Goal: Task Accomplishment & Management: Manage account settings

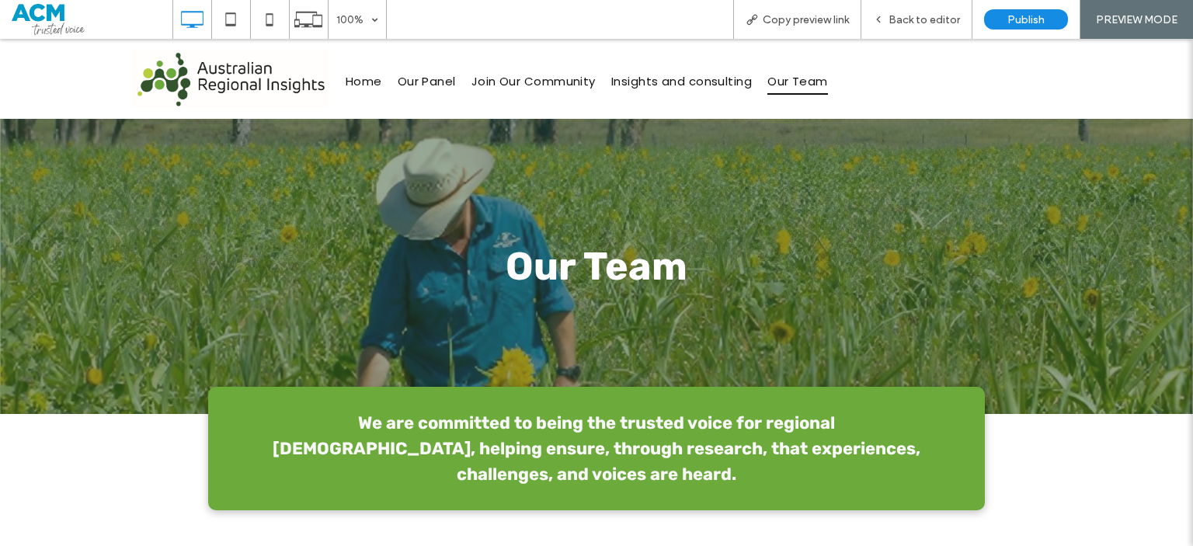
scroll to position [1379, 0]
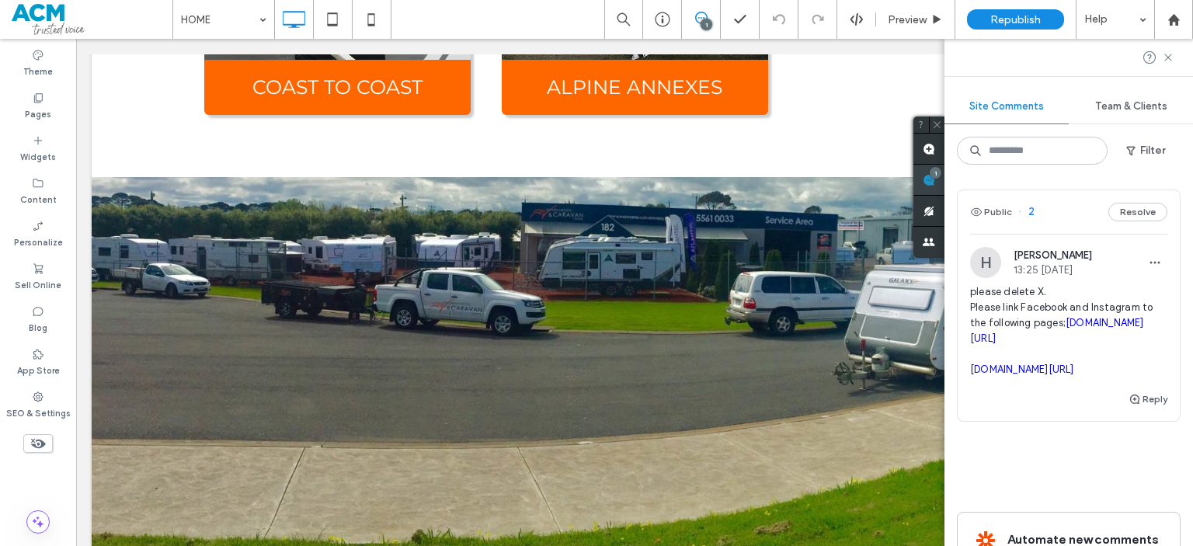
click at [1175, 183] on div "Site Comments Team & Clients Filter Public 2 Resolve [PERSON_NAME] 13:25 [DATE]…" at bounding box center [1069, 292] width 249 height 507
click at [1032, 307] on span "please delete X. Please link Facebook and Instagram to the following pages; [DO…" at bounding box center [1068, 330] width 197 height 93
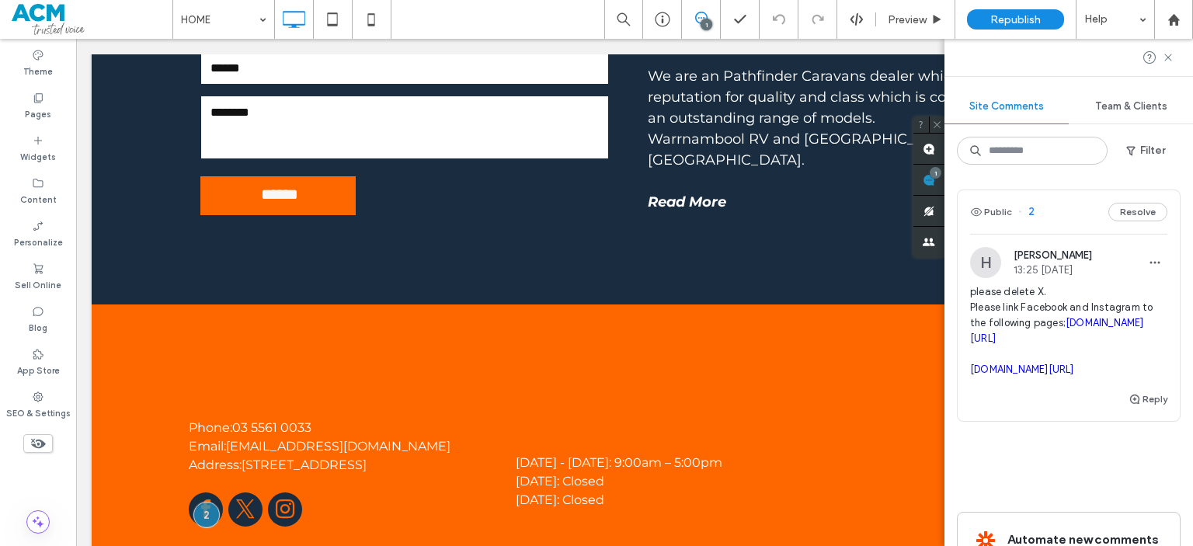
scroll to position [2467, 0]
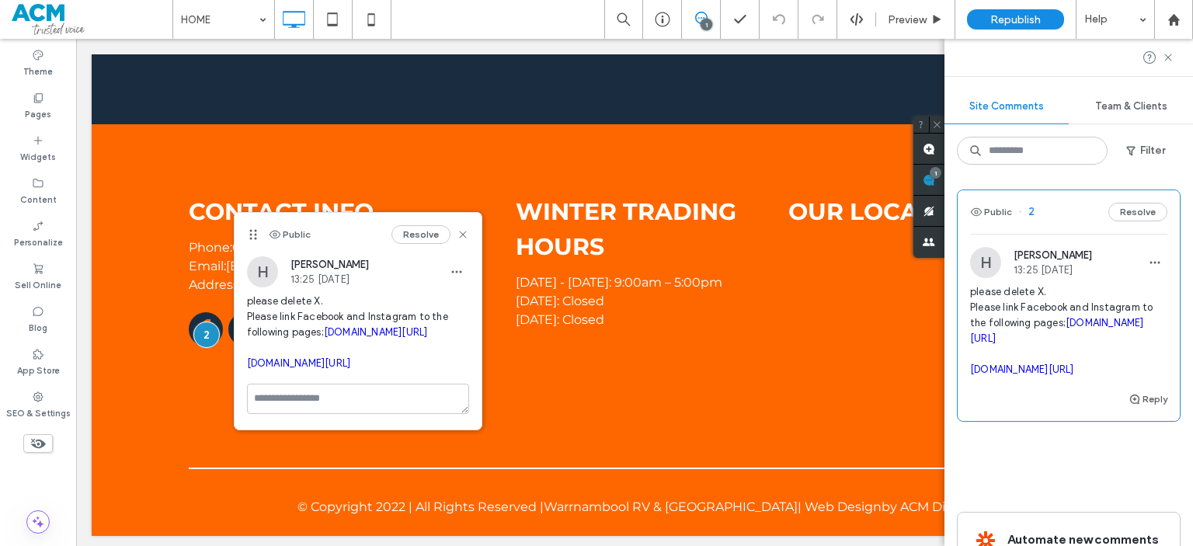
drag, startPoint x: 1081, startPoint y: 372, endPoint x: 969, endPoint y: 353, distance: 113.4
click at [970, 353] on span "please delete X. Please link Facebook and Instagram to the following pages; [DO…" at bounding box center [1068, 330] width 197 height 93
copy link "[DOMAIN_NAME][URL]"
click at [460, 235] on icon at bounding box center [463, 234] width 12 height 12
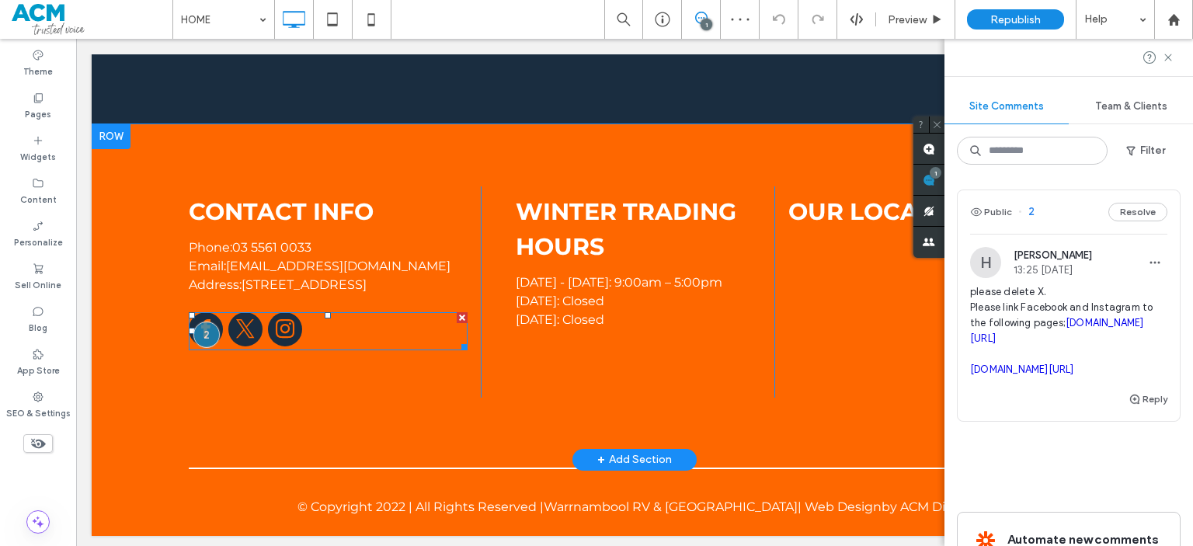
click at [276, 316] on span "instagram" at bounding box center [285, 329] width 34 height 34
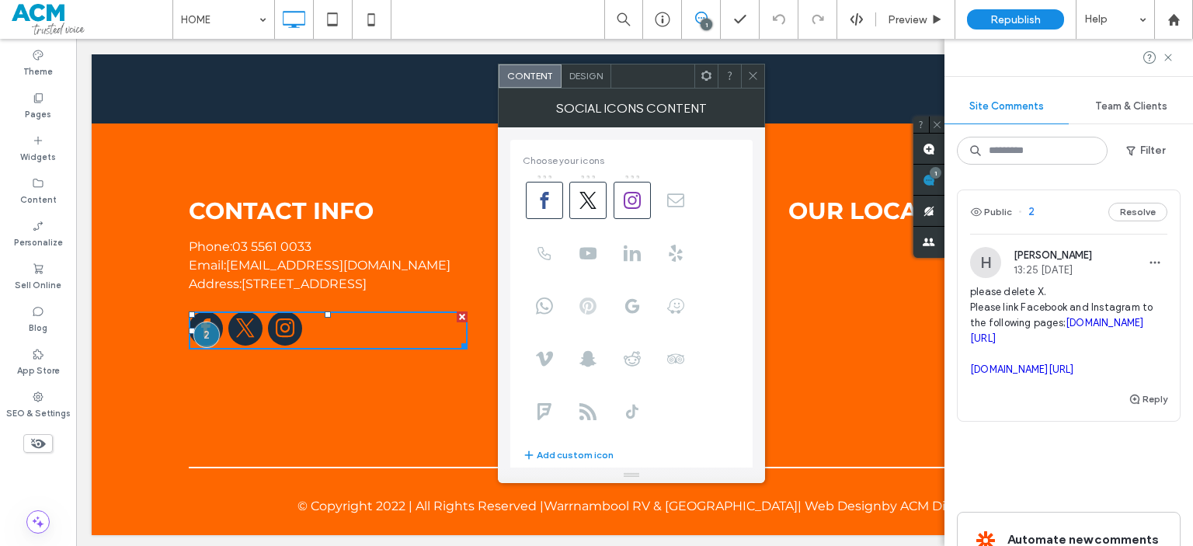
scroll to position [271, 0]
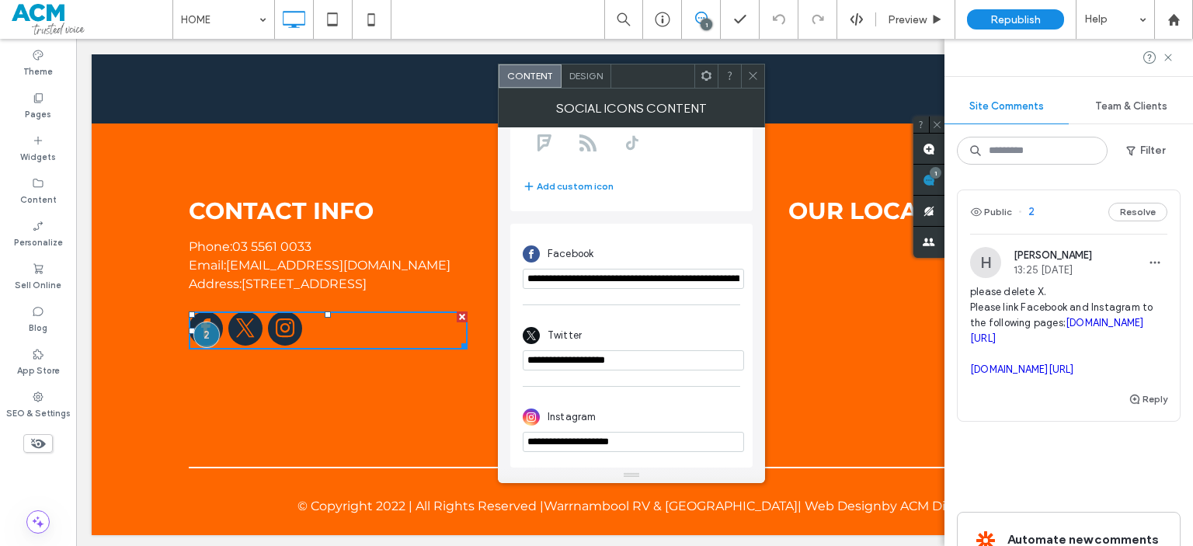
click at [600, 285] on div "**********" at bounding box center [631, 263] width 217 height 65
click at [600, 285] on input "**********" at bounding box center [633, 279] width 221 height 20
paste input "url"
type input "**********"
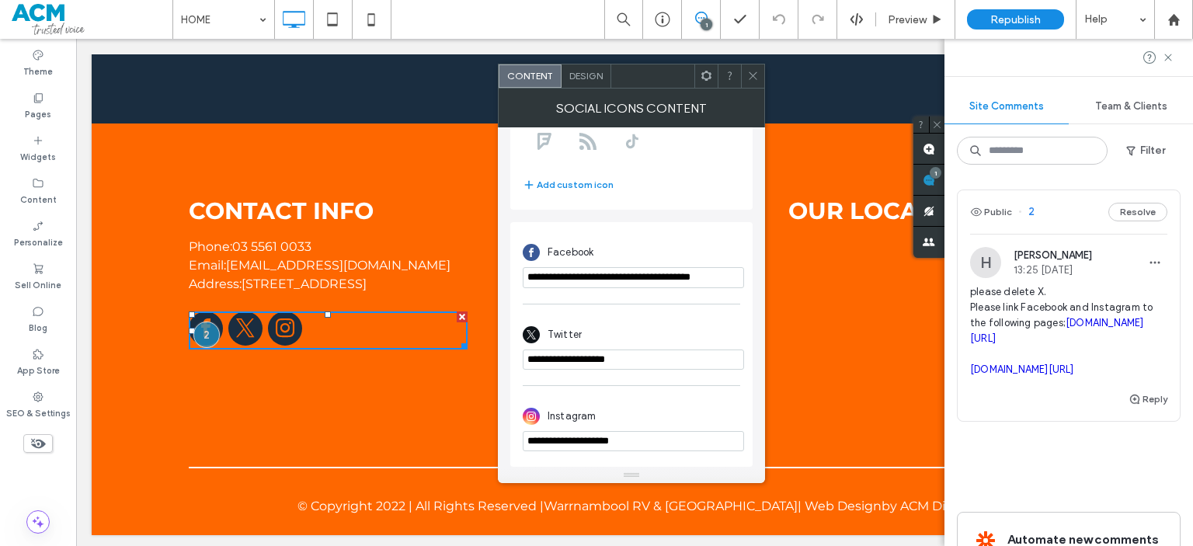
scroll to position [0, 0]
drag, startPoint x: 1156, startPoint y: 400, endPoint x: 965, endPoint y: 398, distance: 190.3
click at [965, 390] on div "H [PERSON_NAME] 13:25 [DATE] please delete X. Please link Facebook and Instagra…" at bounding box center [1069, 318] width 222 height 143
copy link "[DOMAIN_NAME][URL]"
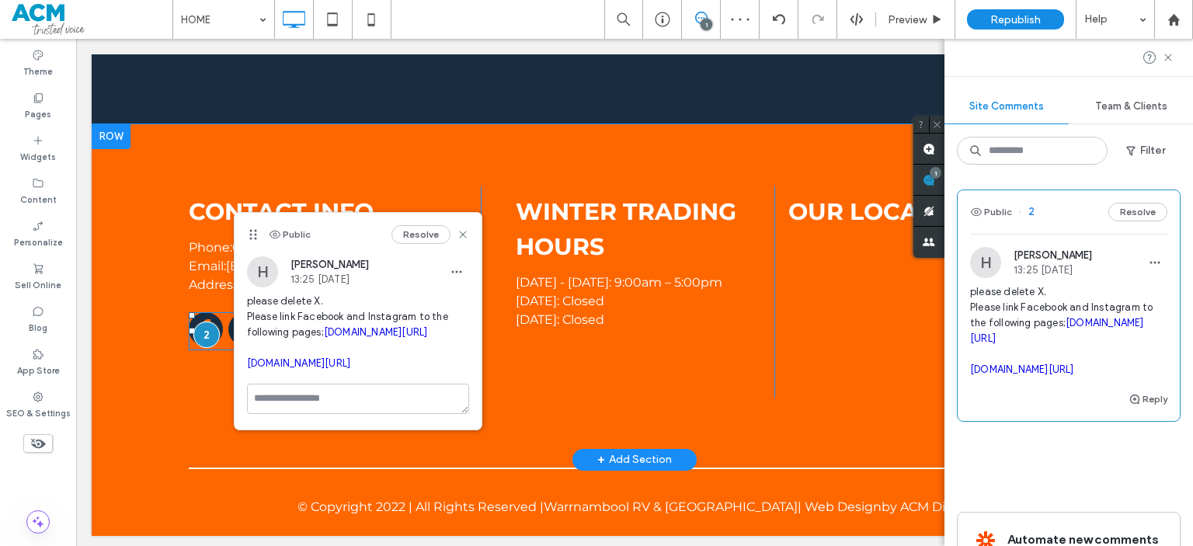
click at [214, 316] on link "facebook" at bounding box center [206, 331] width 34 height 38
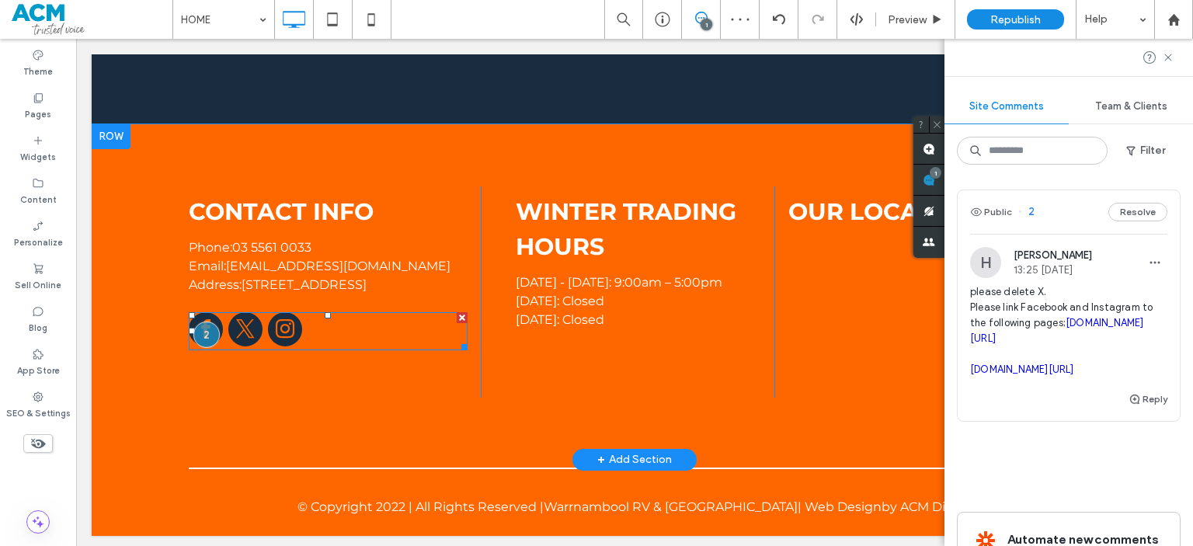
click at [336, 330] on div at bounding box center [329, 331] width 280 height 38
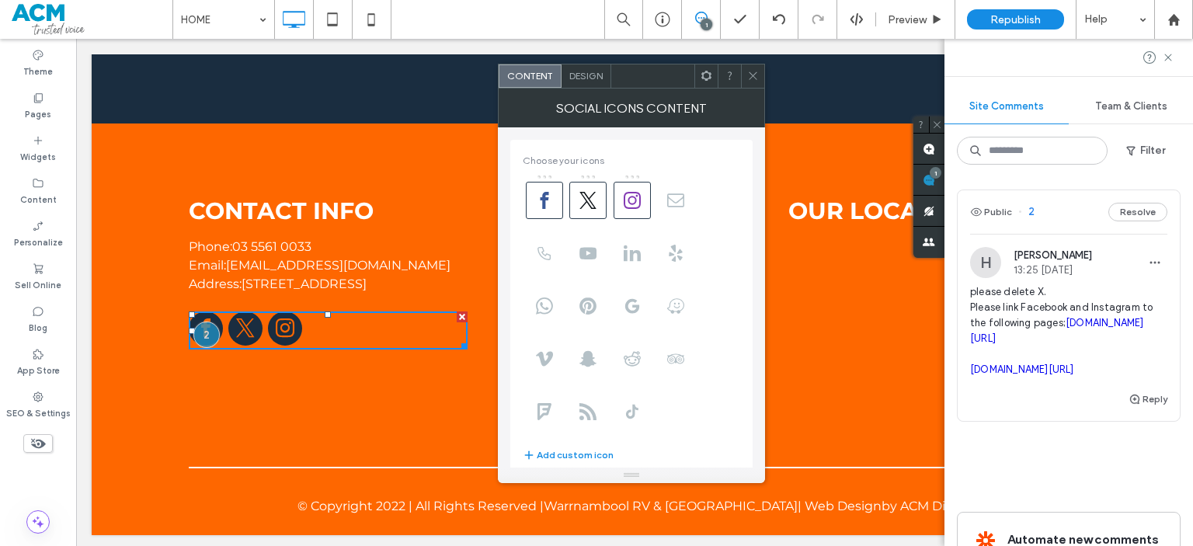
scroll to position [271, 0]
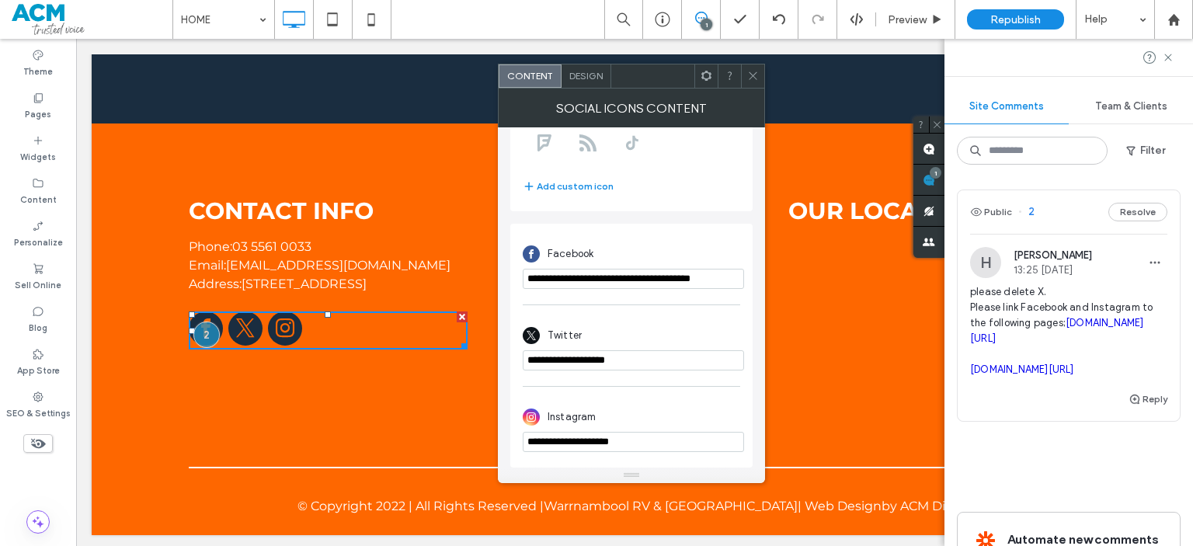
click at [621, 451] on input "**********" at bounding box center [633, 442] width 221 height 20
paste input "**********"
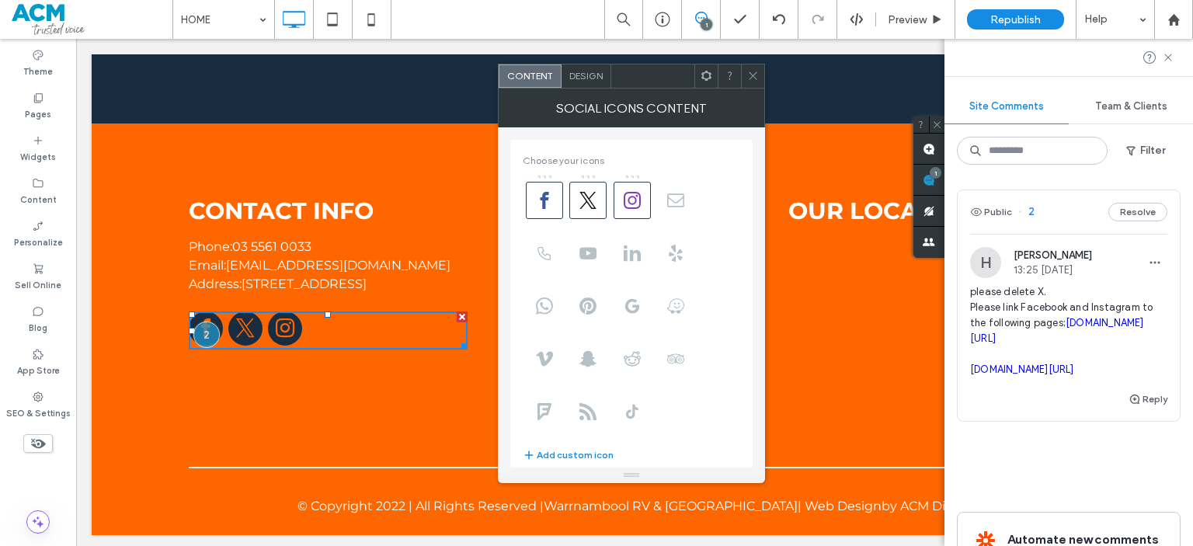
scroll to position [0, 0]
type input "**********"
click at [588, 210] on span at bounding box center [587, 200] width 37 height 37
click at [757, 75] on icon at bounding box center [753, 76] width 12 height 12
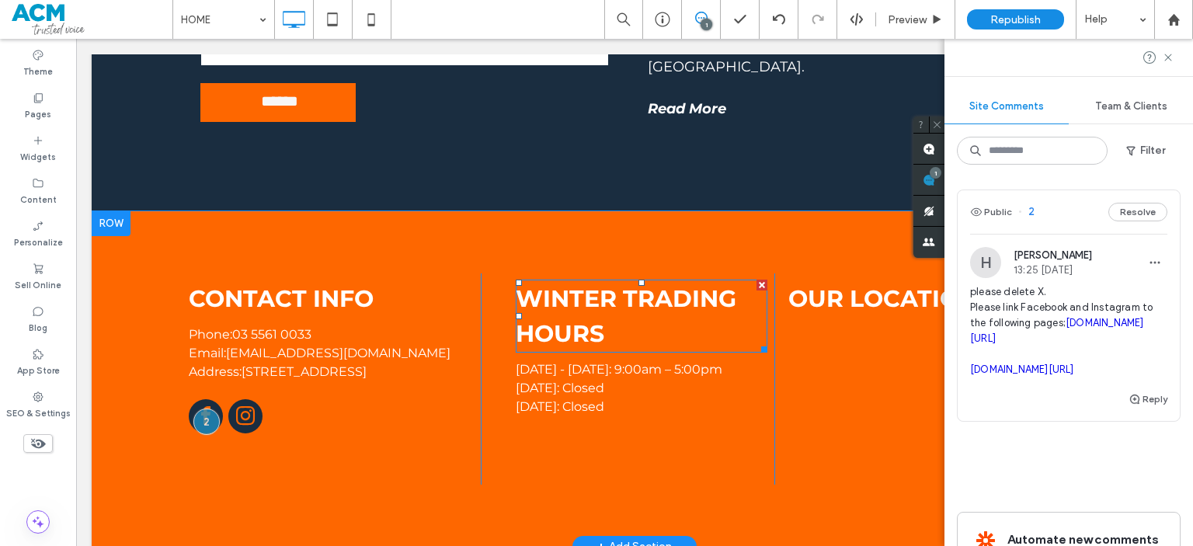
scroll to position [2472, 0]
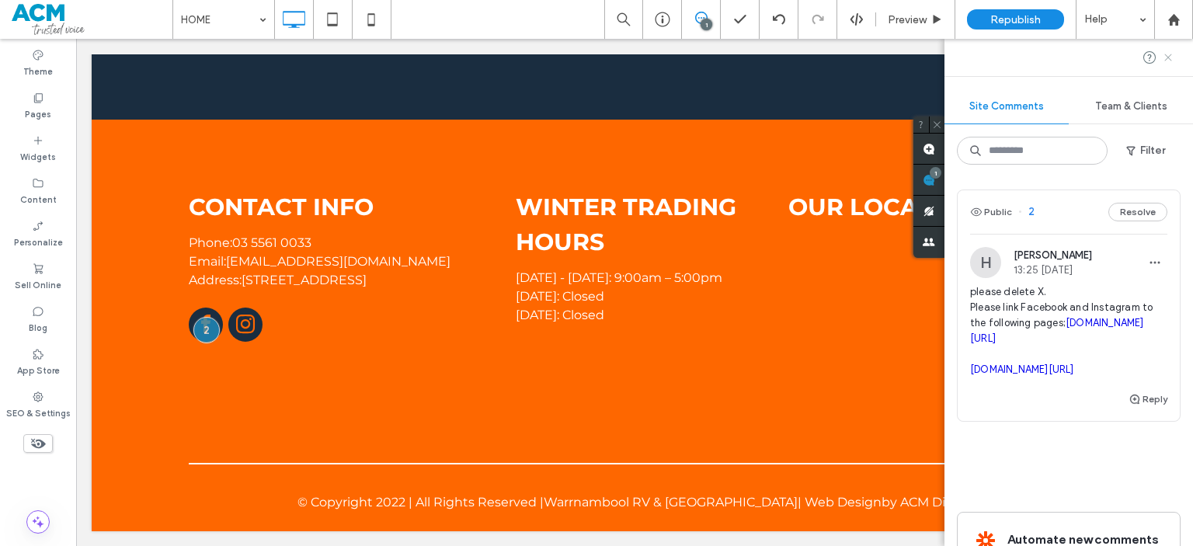
click at [1171, 58] on use at bounding box center [1167, 57] width 7 height 7
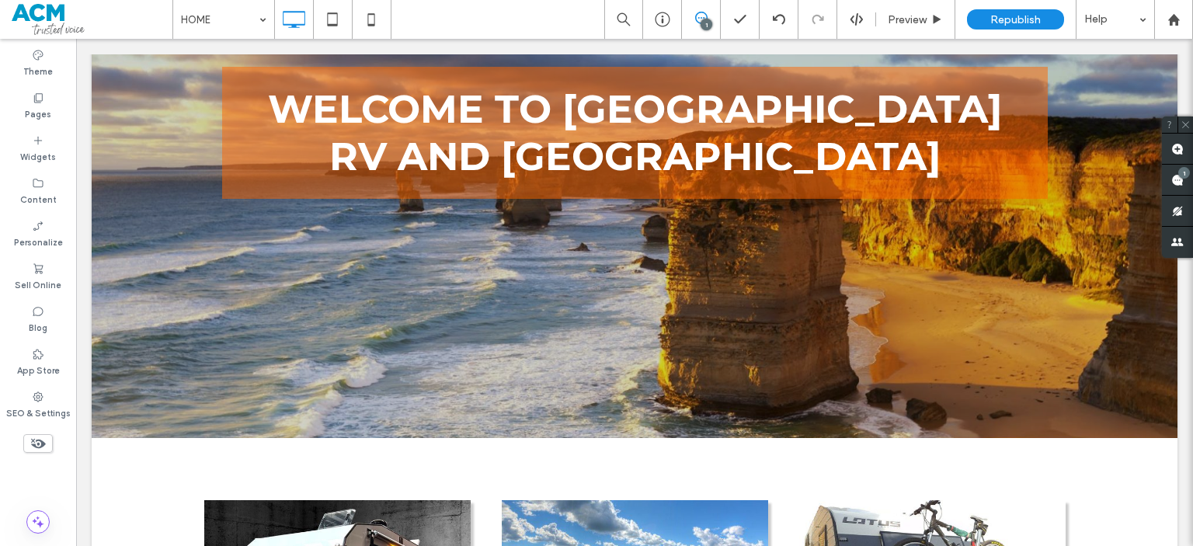
scroll to position [332, 0]
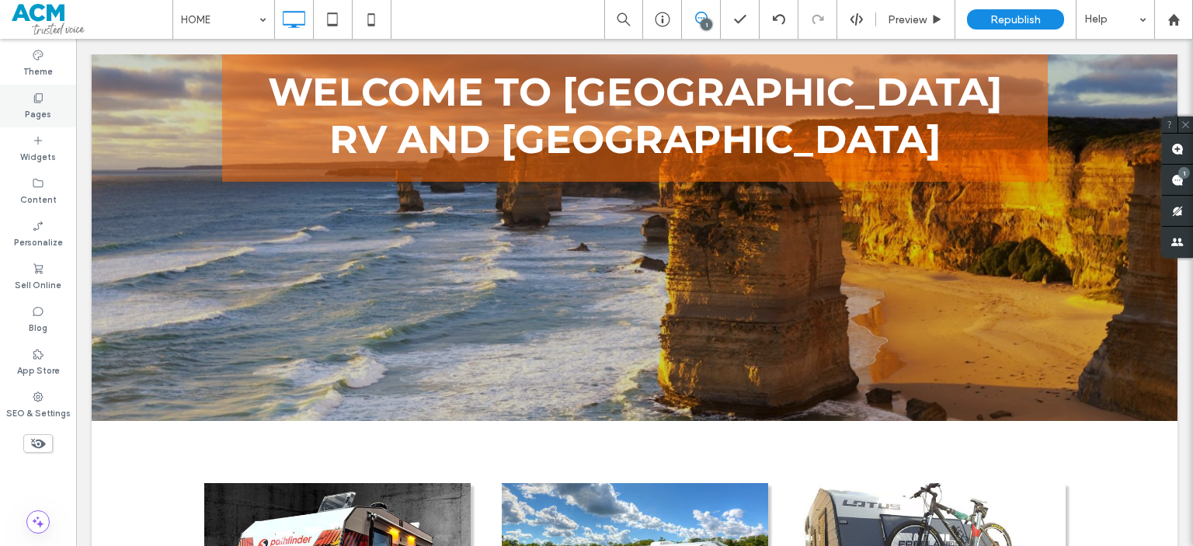
click at [30, 104] on label "Pages" at bounding box center [38, 112] width 26 height 17
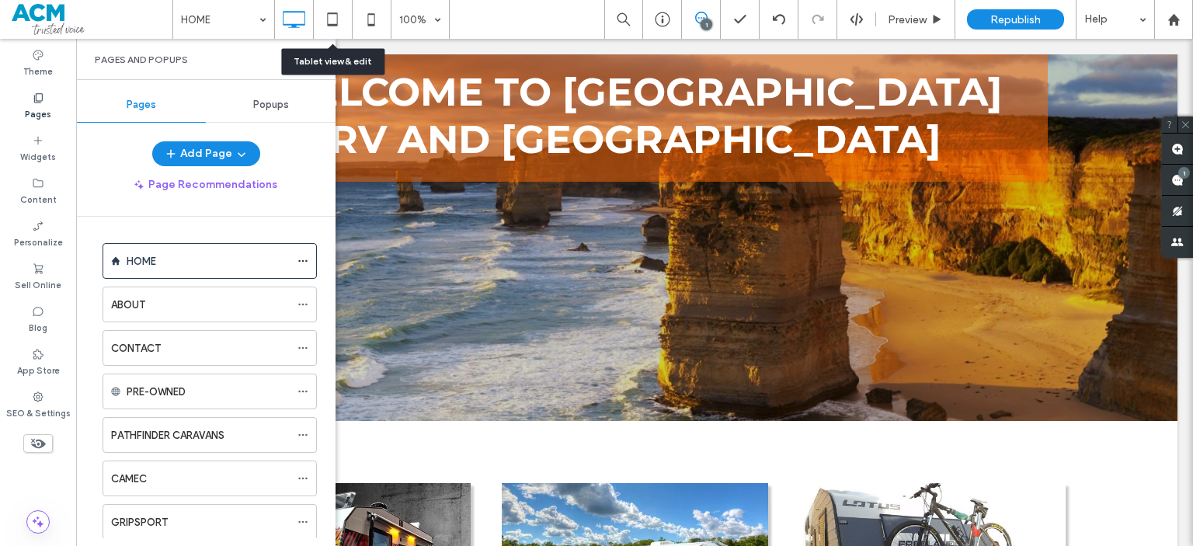
click at [343, 26] on icon at bounding box center [332, 19] width 31 height 31
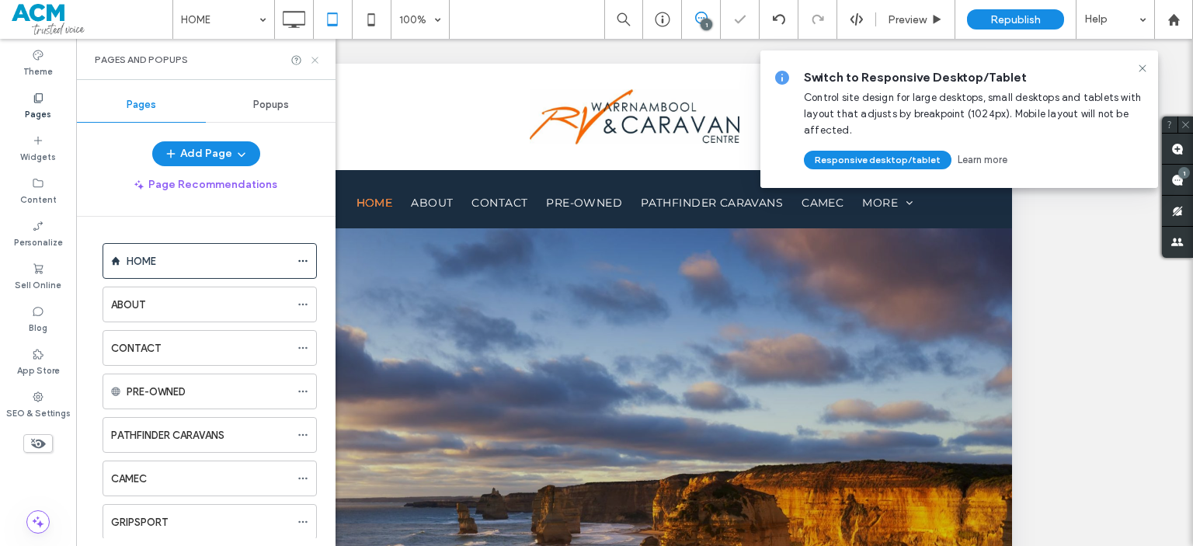
scroll to position [0, 0]
drag, startPoint x: 316, startPoint y: 64, endPoint x: 64, endPoint y: 1, distance: 259.6
click at [316, 64] on icon at bounding box center [315, 60] width 12 height 12
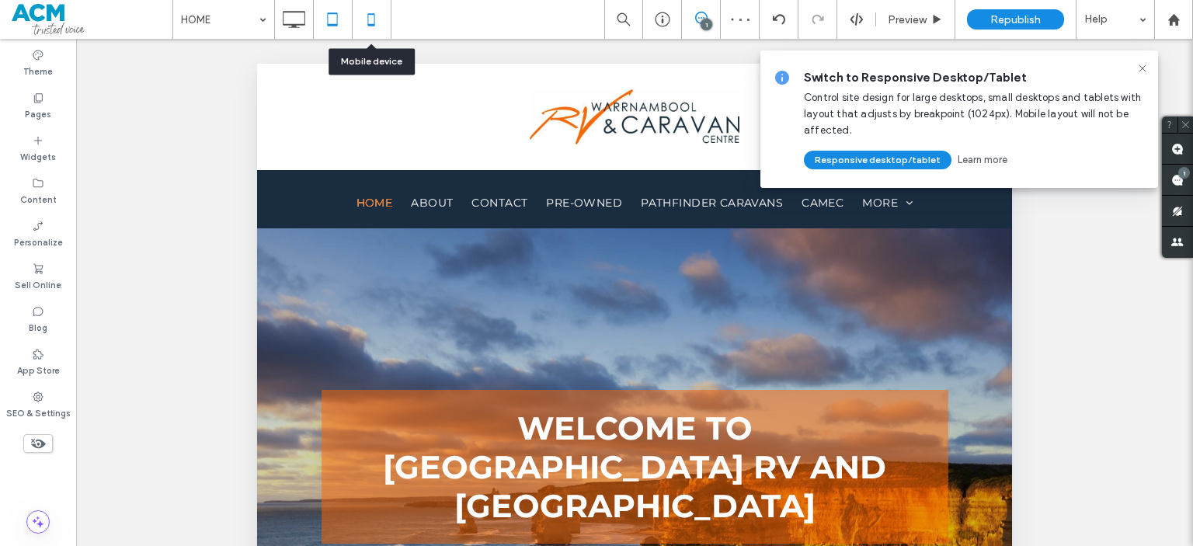
click at [373, 21] on icon at bounding box center [371, 19] width 31 height 31
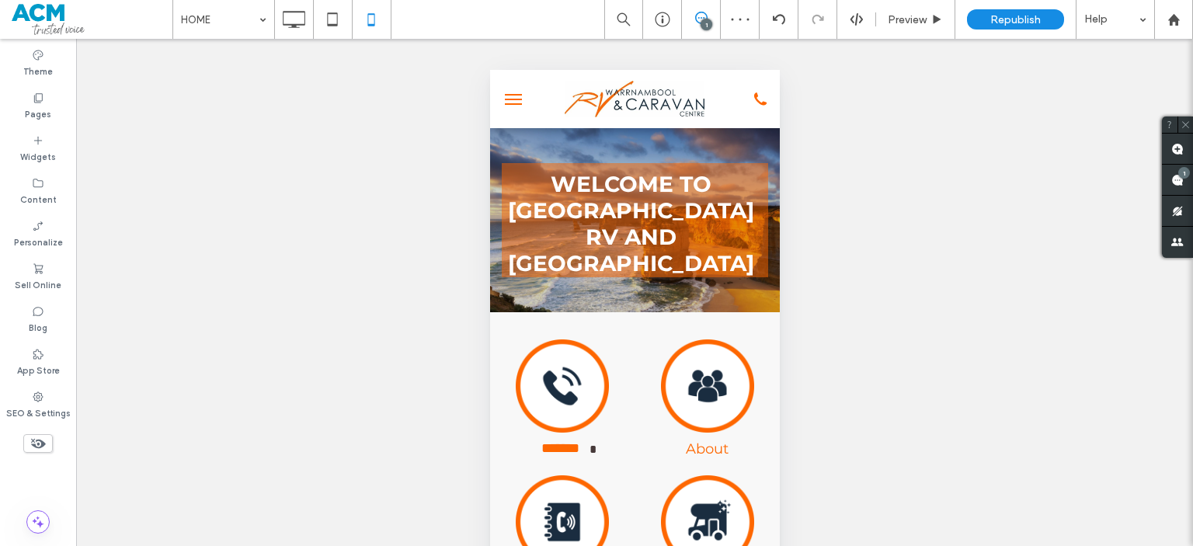
drag, startPoint x: 1064, startPoint y: 178, endPoint x: 520, endPoint y: 102, distance: 549.8
click at [520, 102] on button "menu" at bounding box center [512, 99] width 31 height 31
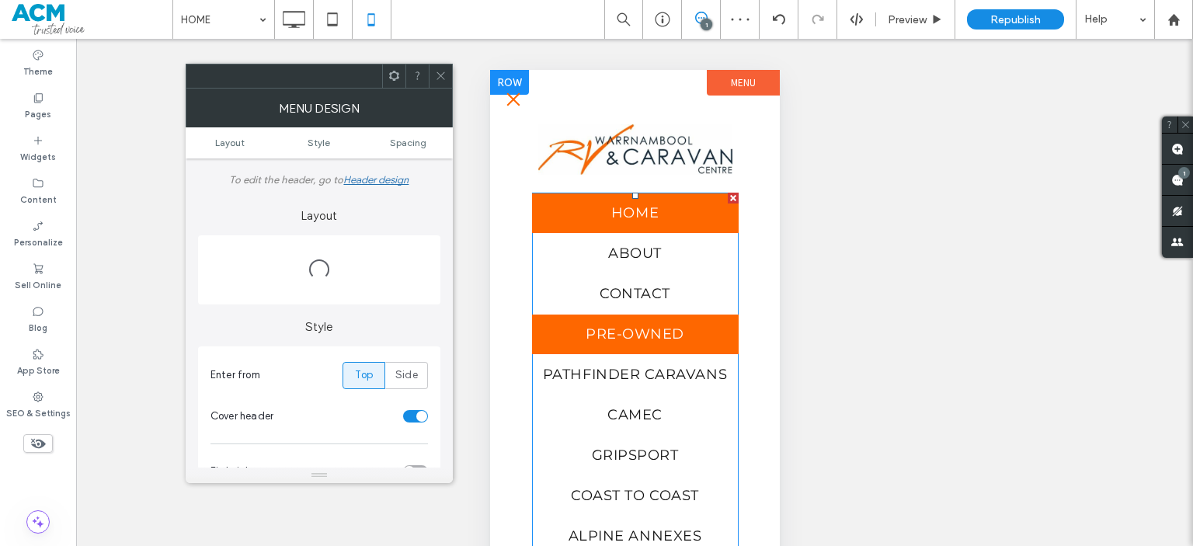
scroll to position [96, 0]
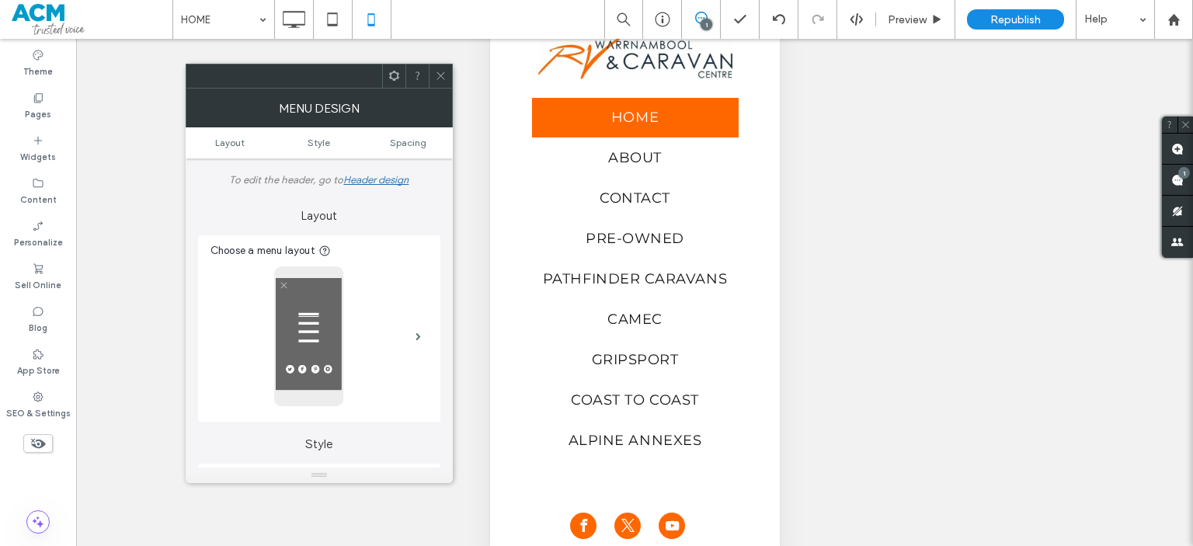
click at [437, 82] on span at bounding box center [441, 75] width 12 height 23
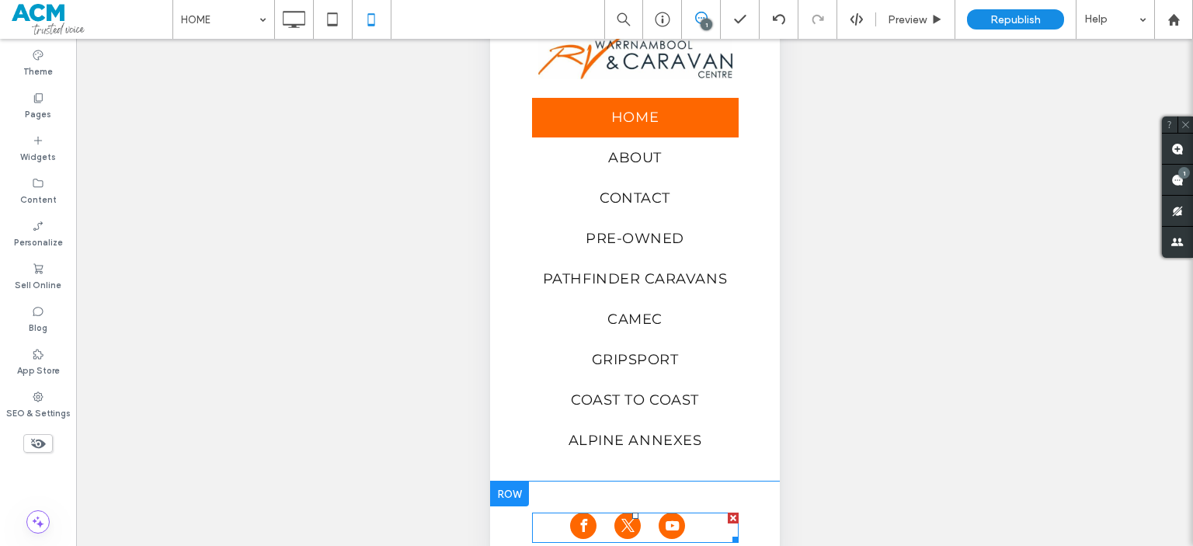
click at [601, 524] on div at bounding box center [634, 528] width 130 height 30
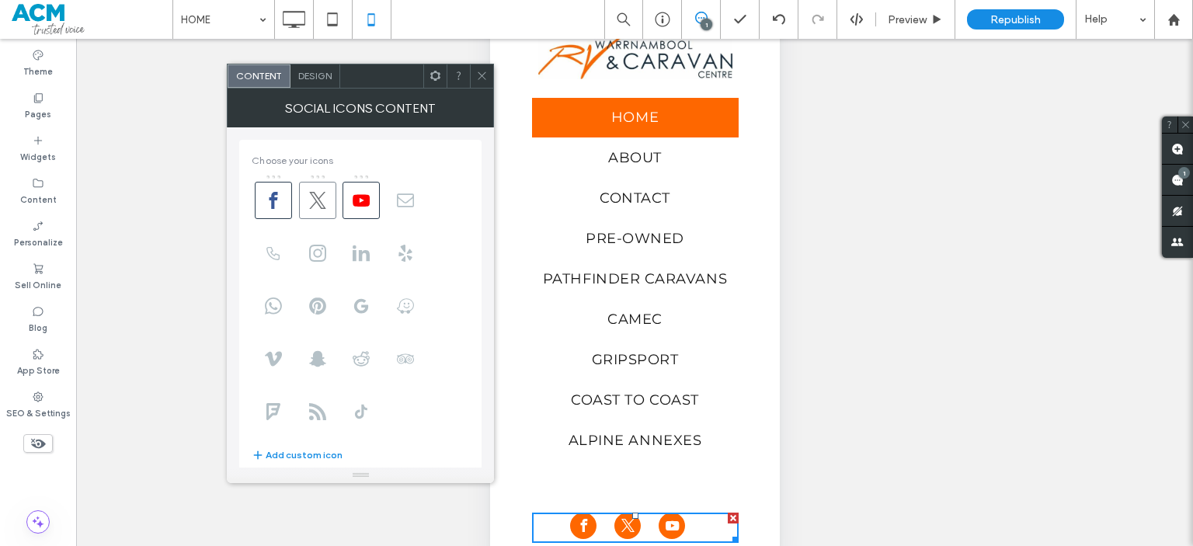
click at [320, 187] on span at bounding box center [317, 200] width 37 height 37
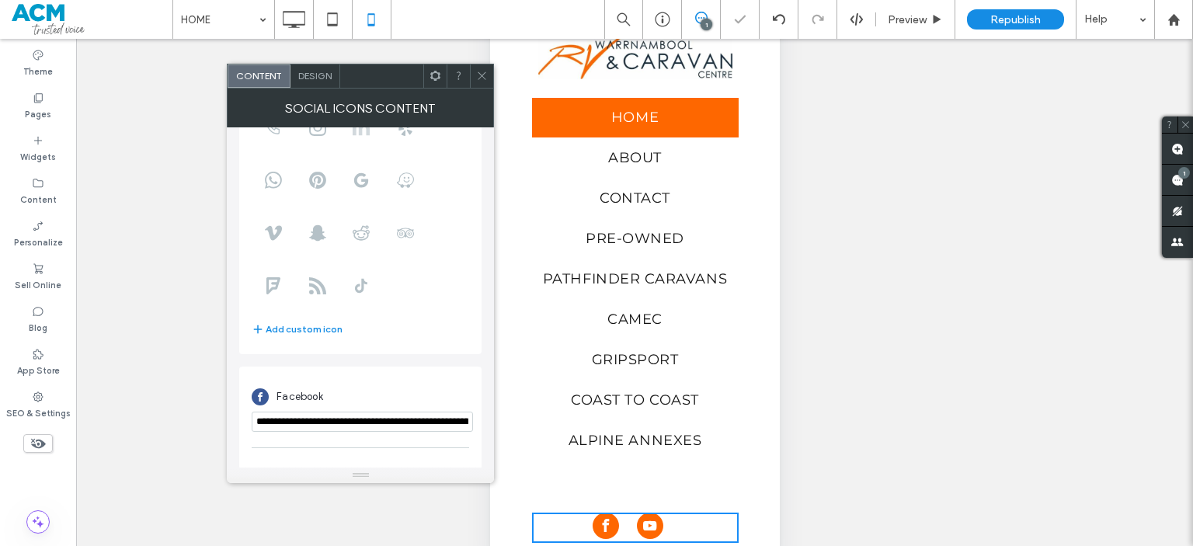
scroll to position [189, 0]
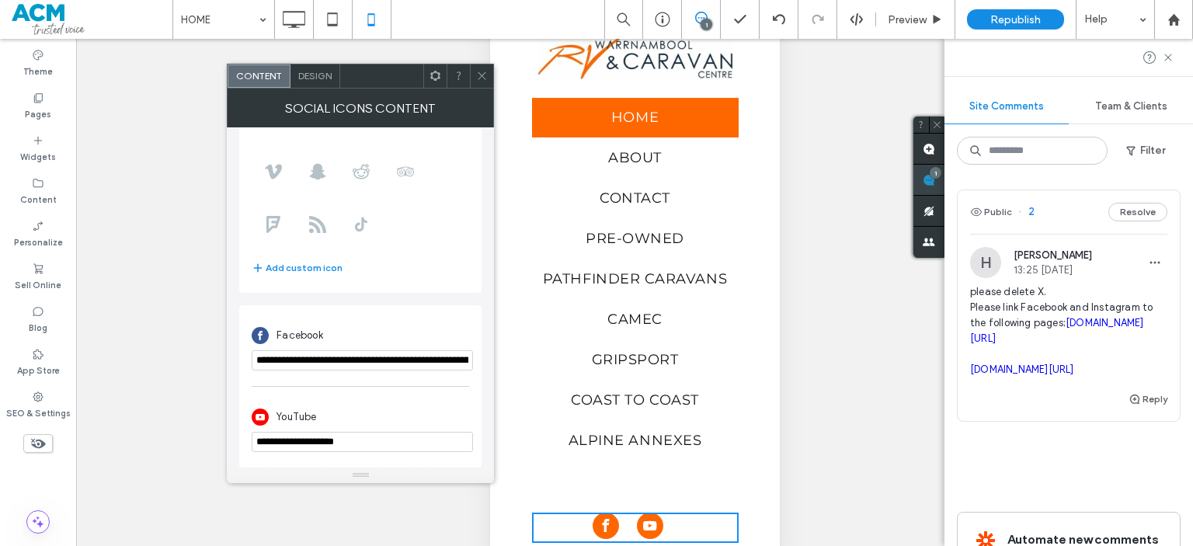
click at [1192, 179] on div "Site Comments Team & Clients Filter Public 2 Resolve [PERSON_NAME] 13:25 [DATE]…" at bounding box center [1069, 292] width 249 height 507
drag, startPoint x: 1084, startPoint y: 370, endPoint x: 970, endPoint y: 357, distance: 114.9
click at [970, 357] on span "please delete X. Please link Facebook and Instagram to the following pages; [DO…" at bounding box center [1068, 330] width 197 height 93
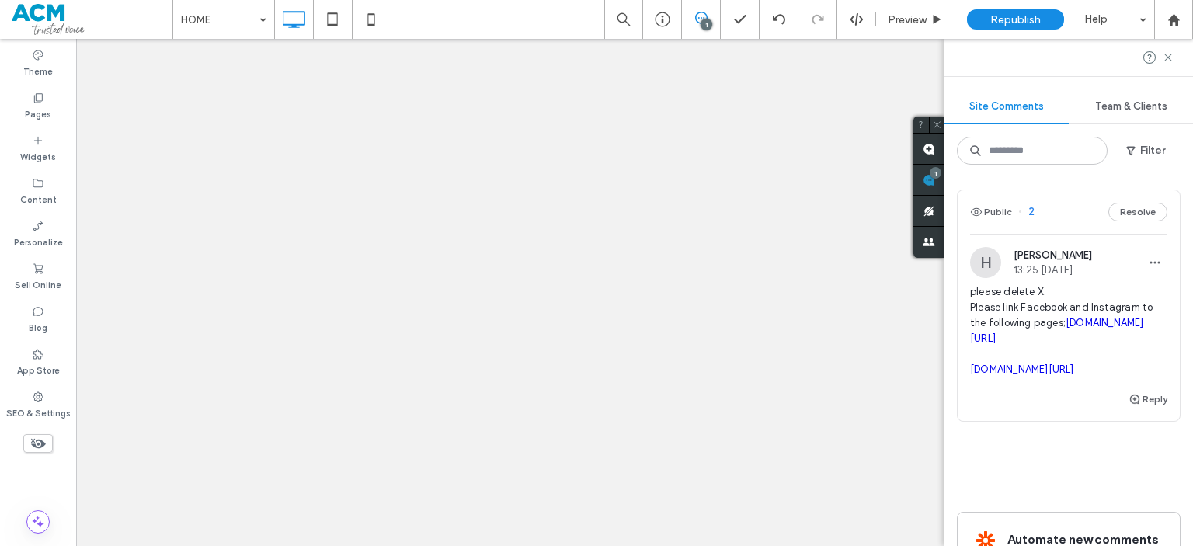
scroll to position [0, 0]
copy link "[DOMAIN_NAME][URL]"
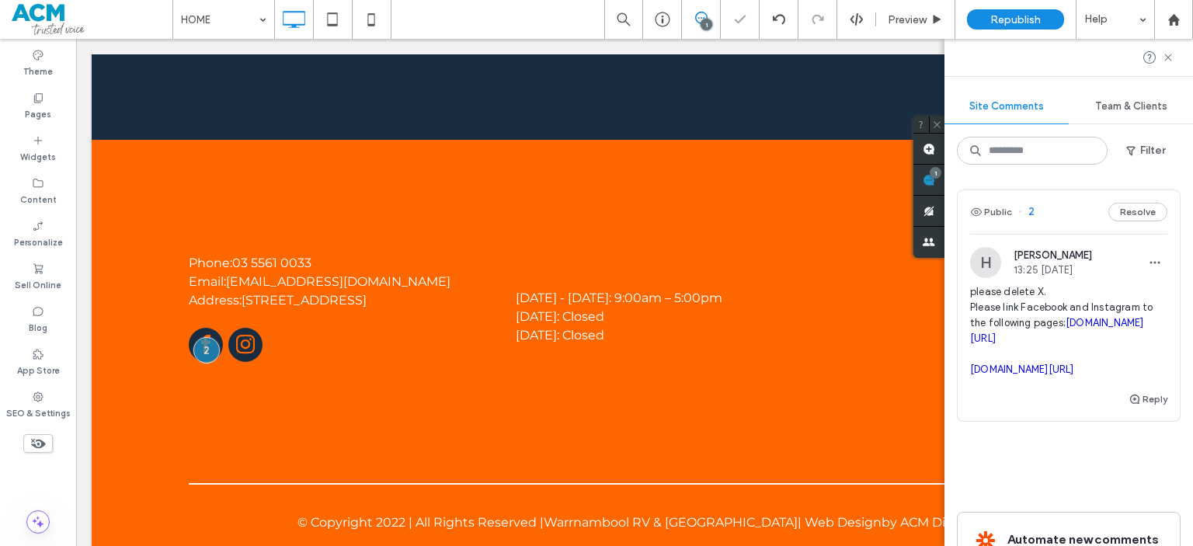
scroll to position [2467, 0]
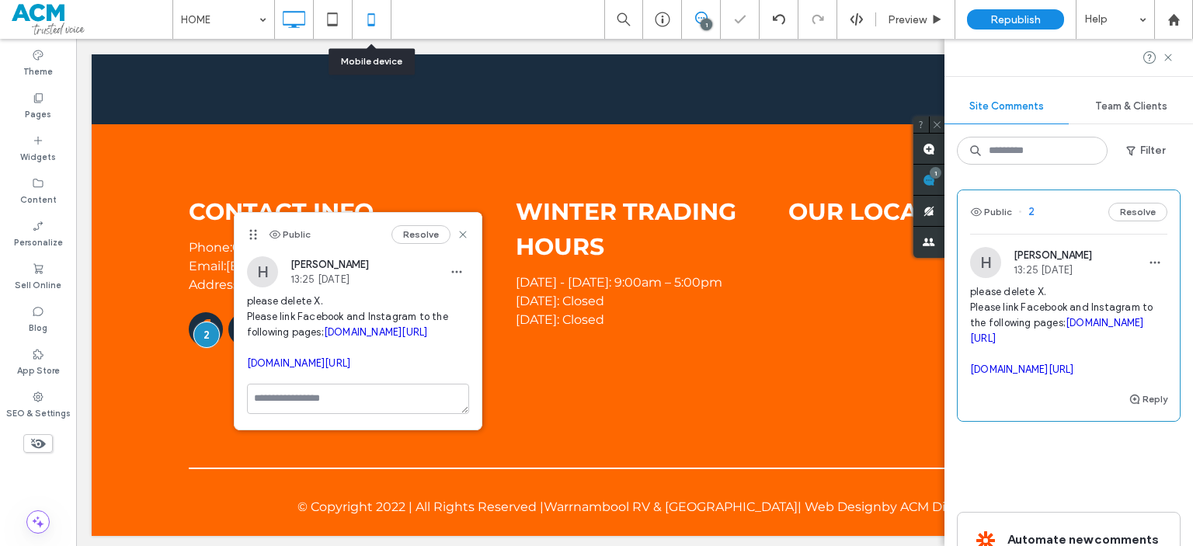
click at [360, 33] on icon at bounding box center [371, 19] width 31 height 31
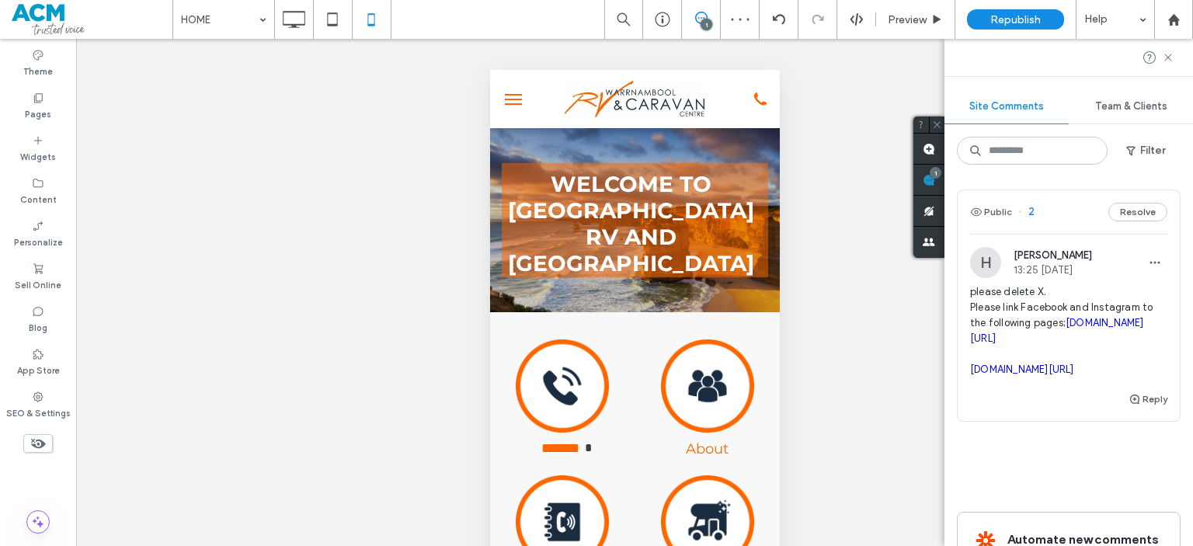
scroll to position [0, 0]
click at [508, 104] on span "menu" at bounding box center [512, 104] width 17 height 2
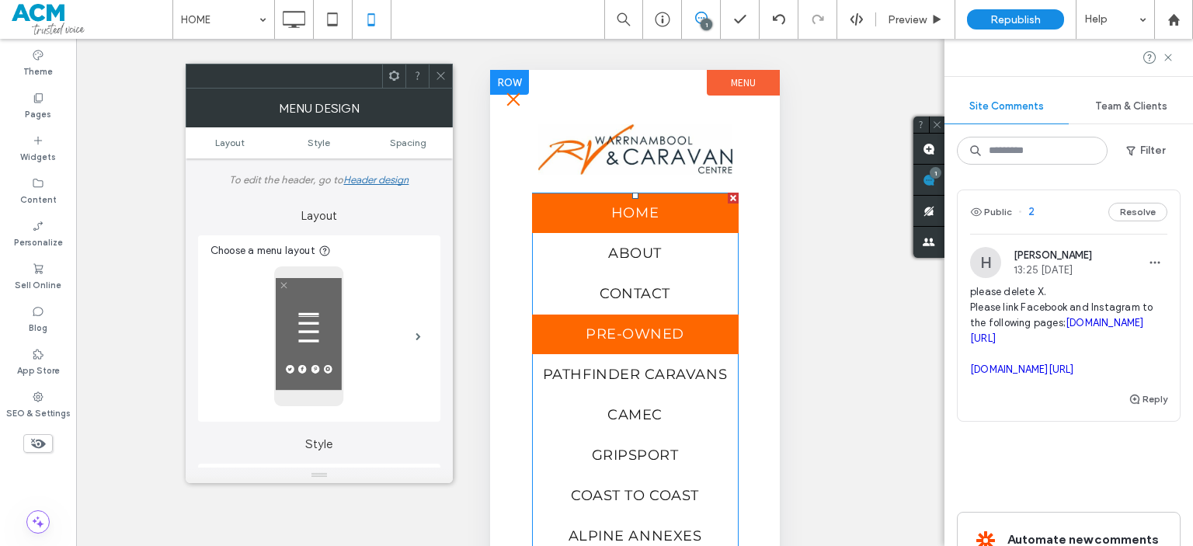
scroll to position [96, 0]
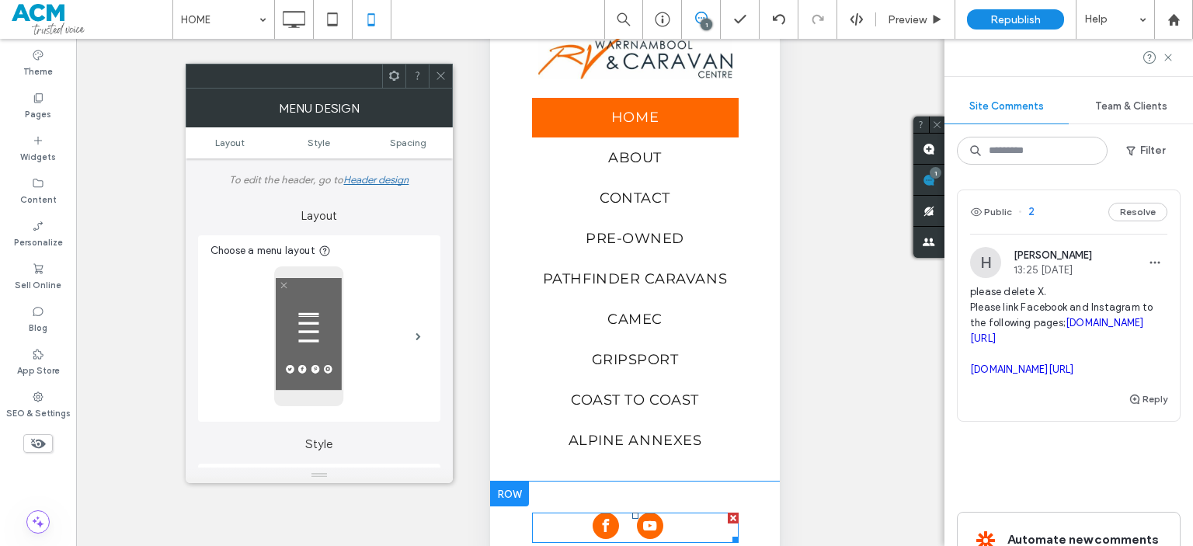
click at [614, 541] on link "facebook" at bounding box center [605, 528] width 26 height 30
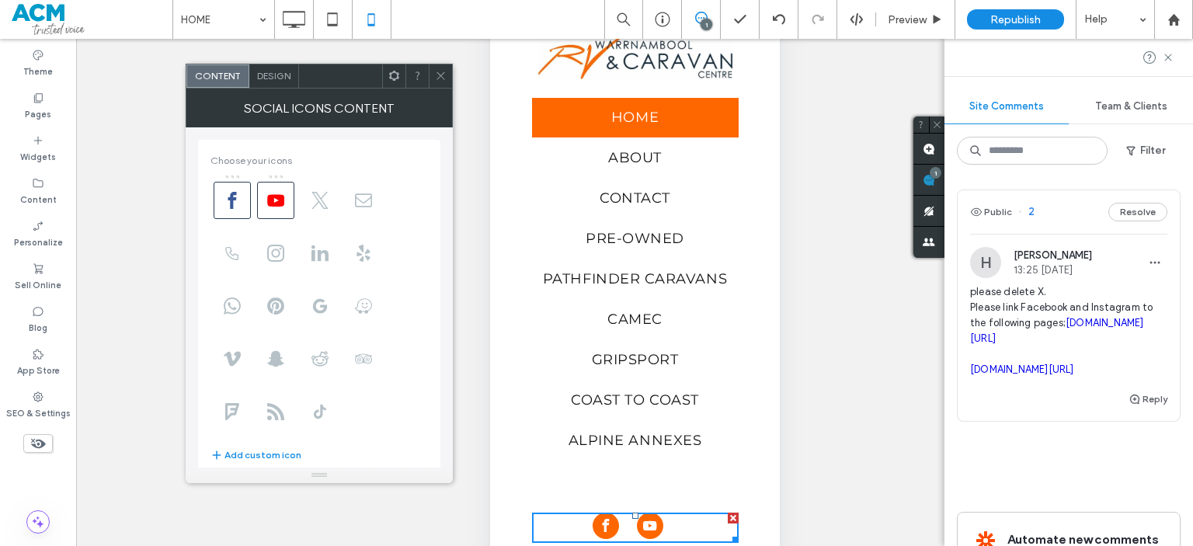
scroll to position [189, 0]
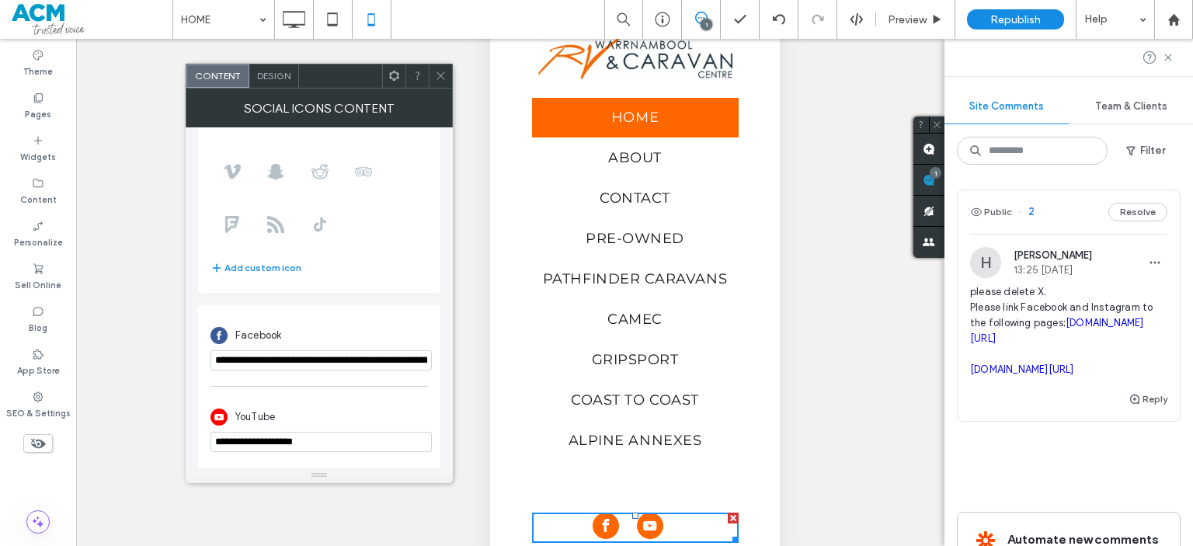
click at [314, 365] on input "**********" at bounding box center [320, 360] width 221 height 20
paste input "url"
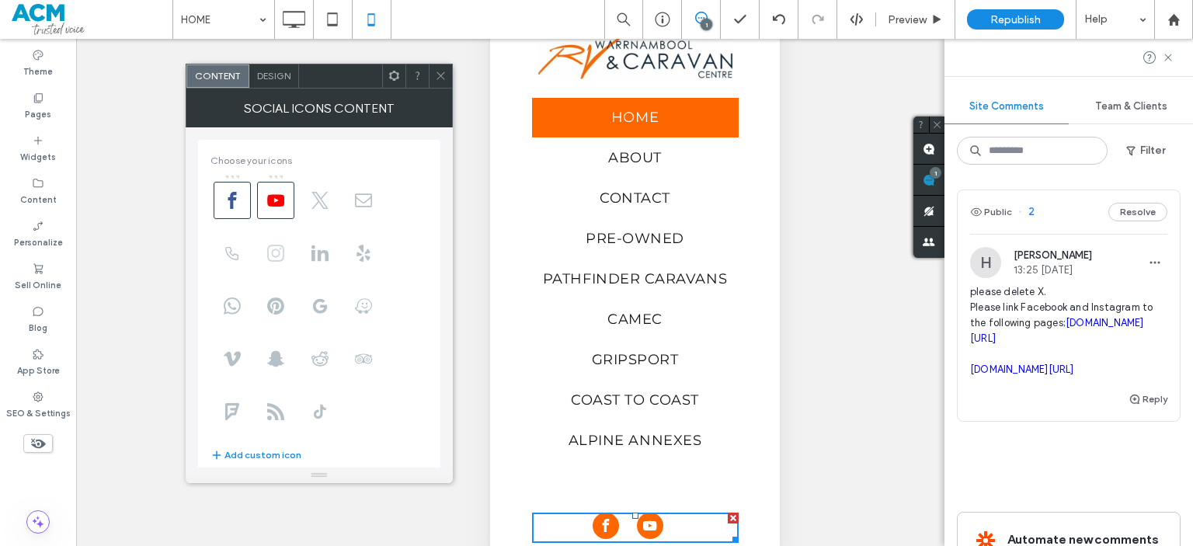
type input "**********"
click at [283, 250] on use at bounding box center [275, 253] width 17 height 17
click at [283, 206] on icon at bounding box center [275, 200] width 17 height 17
drag, startPoint x: 1155, startPoint y: 398, endPoint x: 951, endPoint y: 405, distance: 204.4
click at [951, 405] on div "Public 2 Resolve [PERSON_NAME] 13:25 [DATE] please delete X. Please link Facebo…" at bounding box center [1069, 361] width 249 height 369
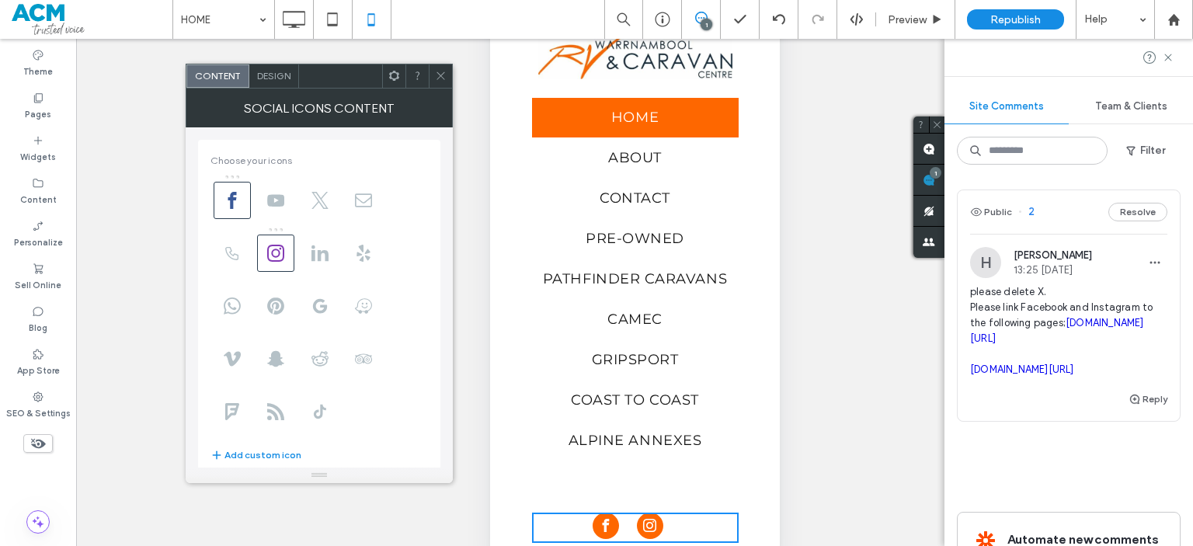
copy link "[DOMAIN_NAME][URL]"
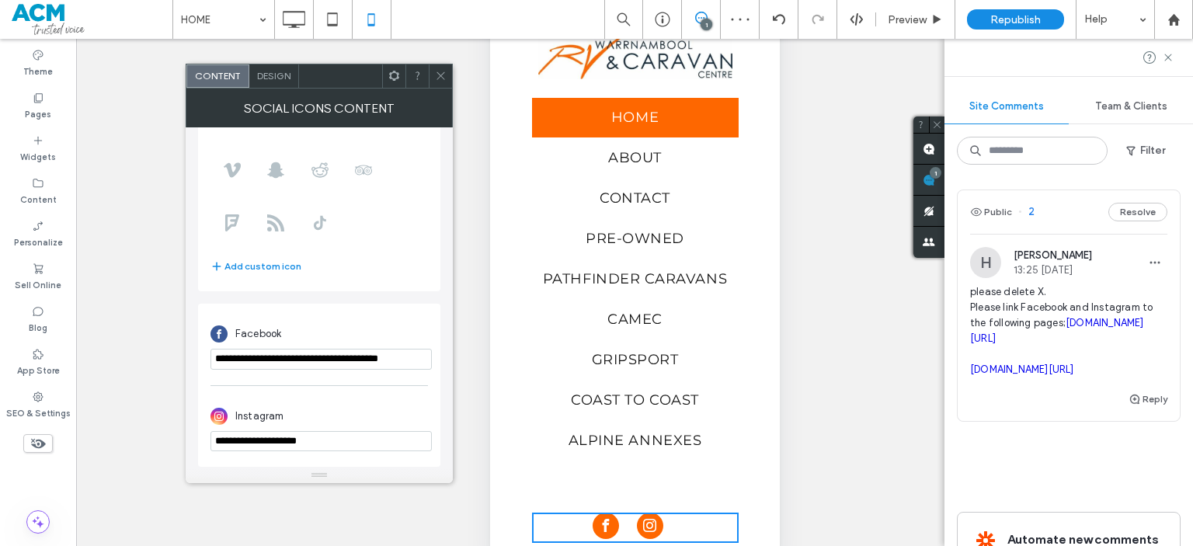
click at [291, 444] on input "**********" at bounding box center [320, 441] width 221 height 20
paste input "**********"
type input "**********"
click at [351, 412] on div "Instagram" at bounding box center [318, 417] width 217 height 30
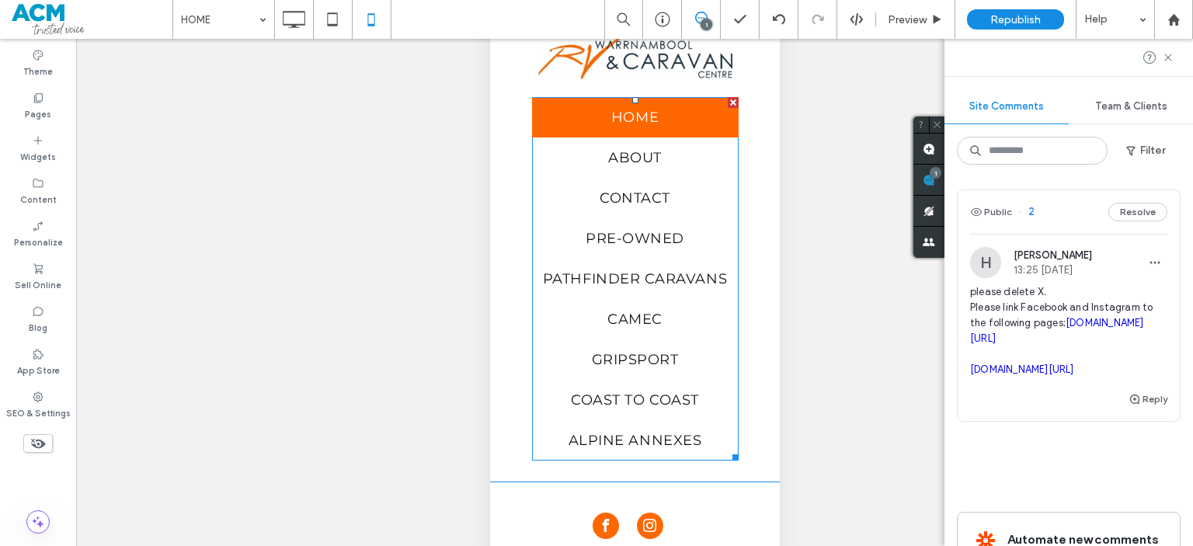
scroll to position [0, 0]
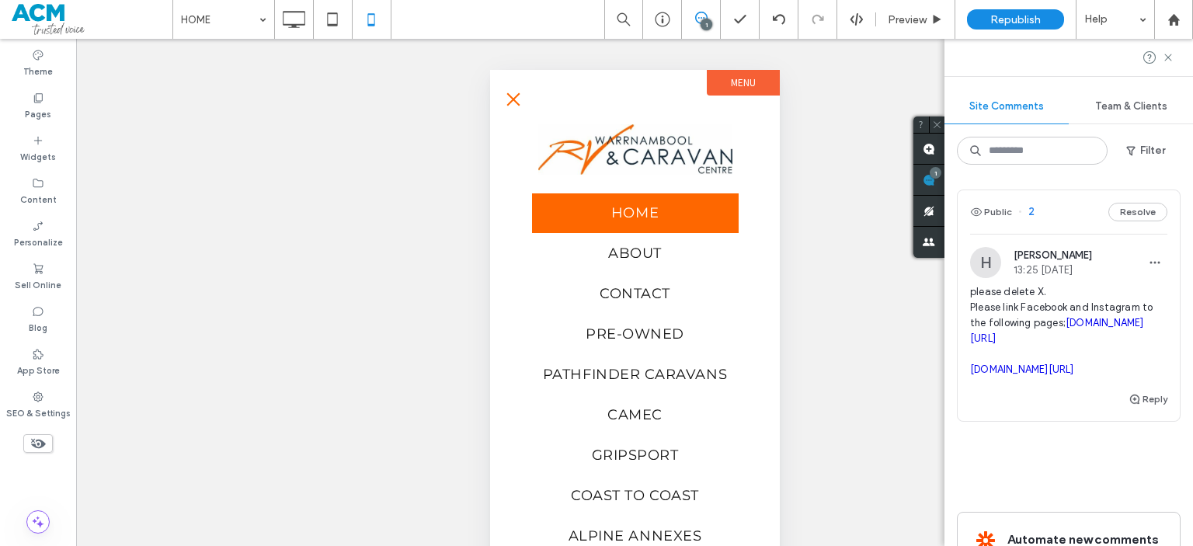
click at [510, 96] on span "menu" at bounding box center [512, 98] width 13 height 13
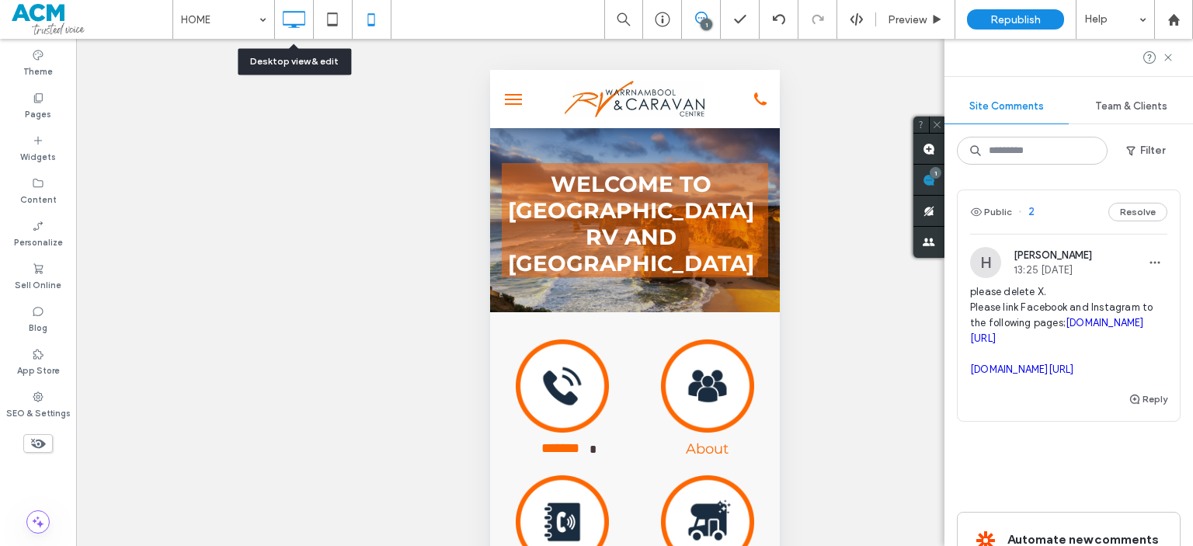
click at [284, 18] on icon at bounding box center [293, 19] width 31 height 31
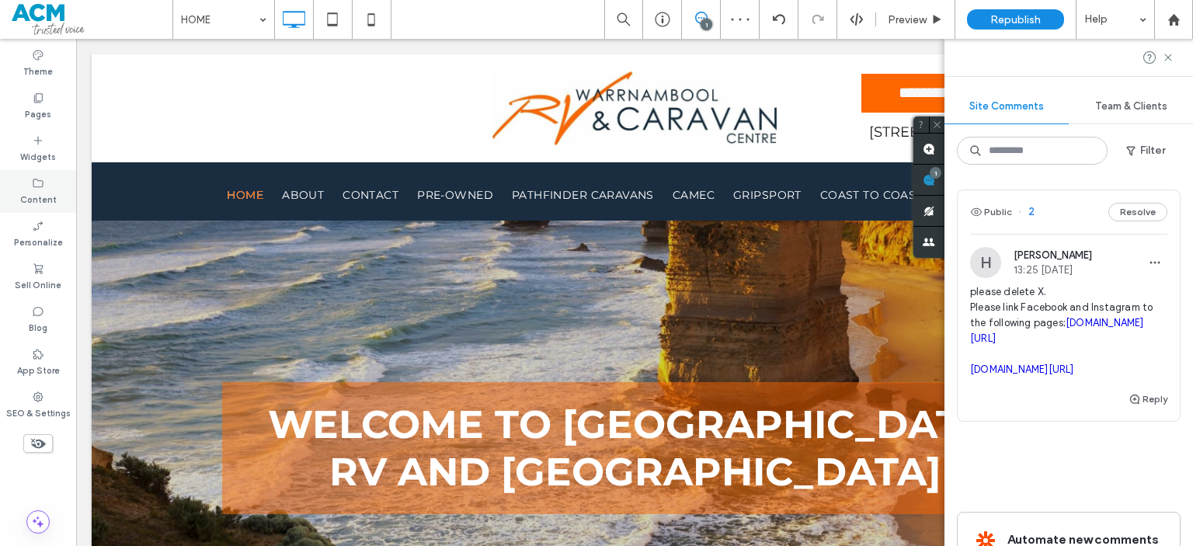
click at [32, 175] on div "Content" at bounding box center [38, 191] width 76 height 43
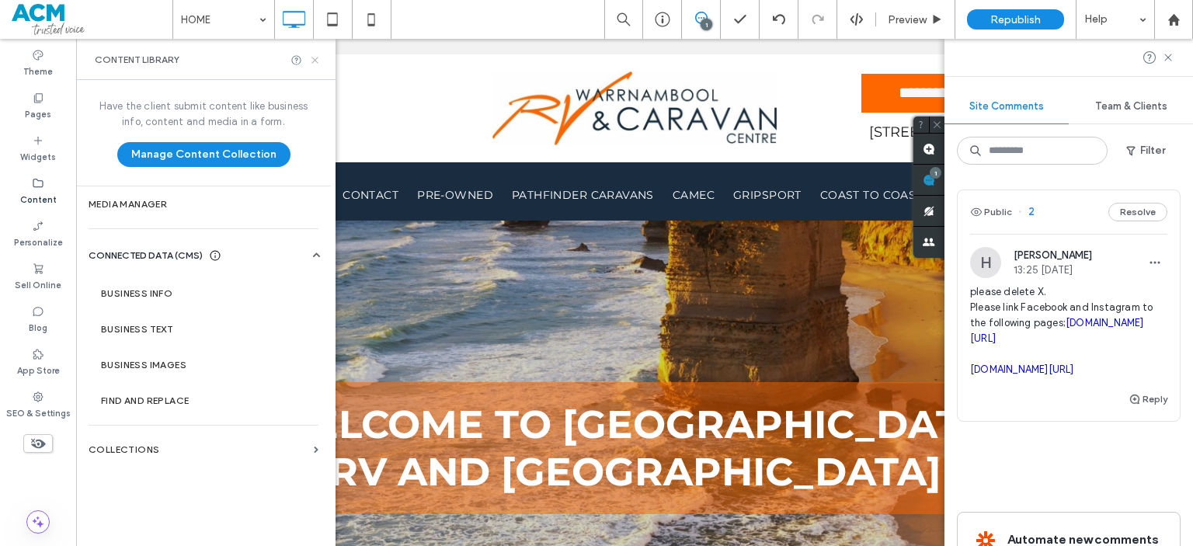
click at [314, 61] on icon at bounding box center [315, 60] width 12 height 12
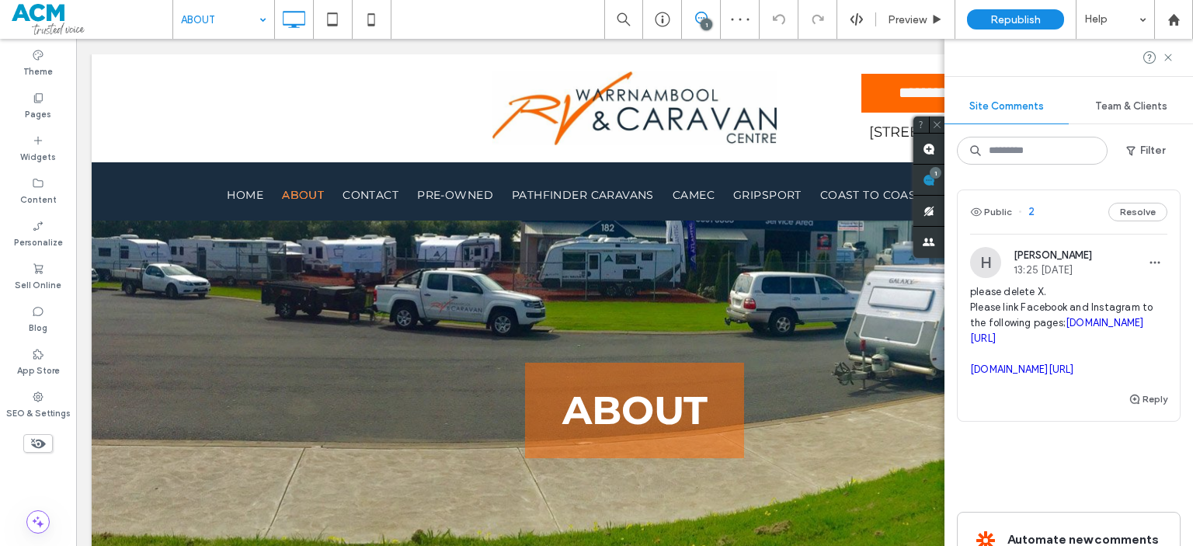
scroll to position [2203, 0]
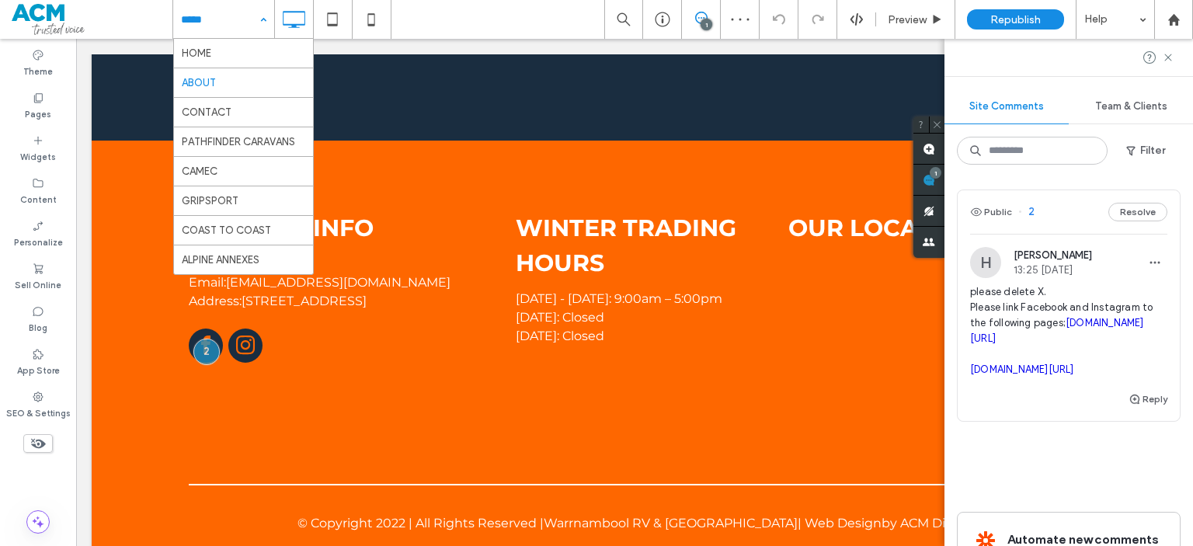
click at [230, 14] on input at bounding box center [220, 19] width 78 height 39
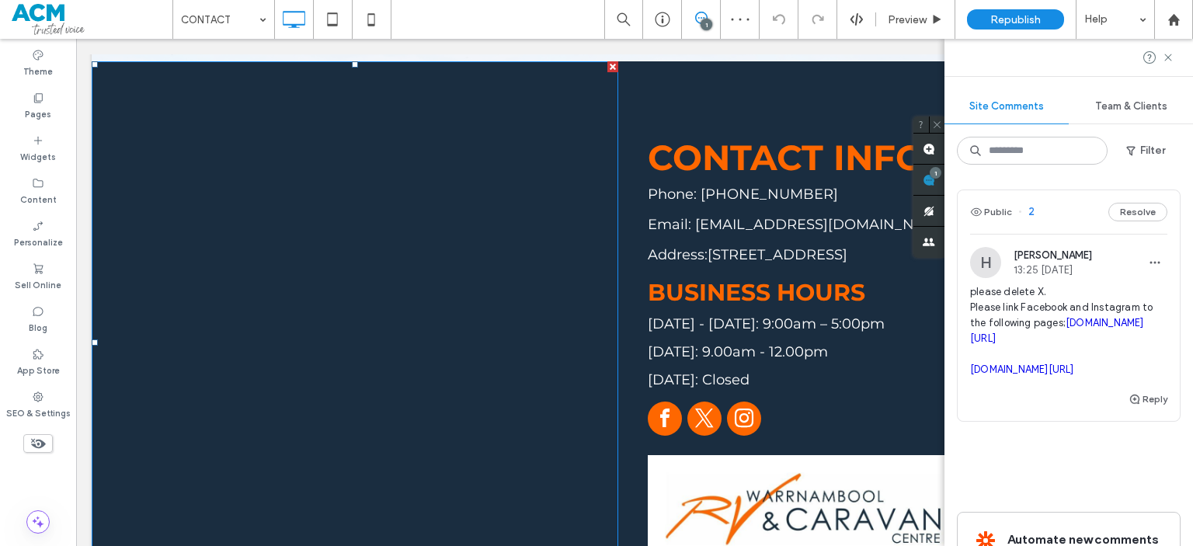
scroll to position [1309, 0]
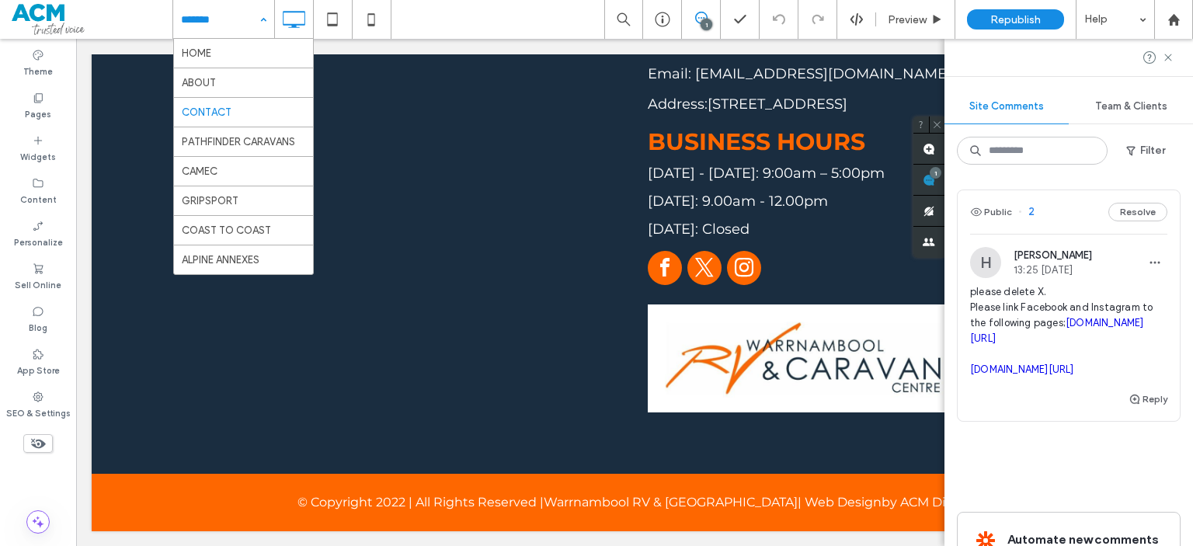
click at [210, 35] on input at bounding box center [220, 19] width 78 height 39
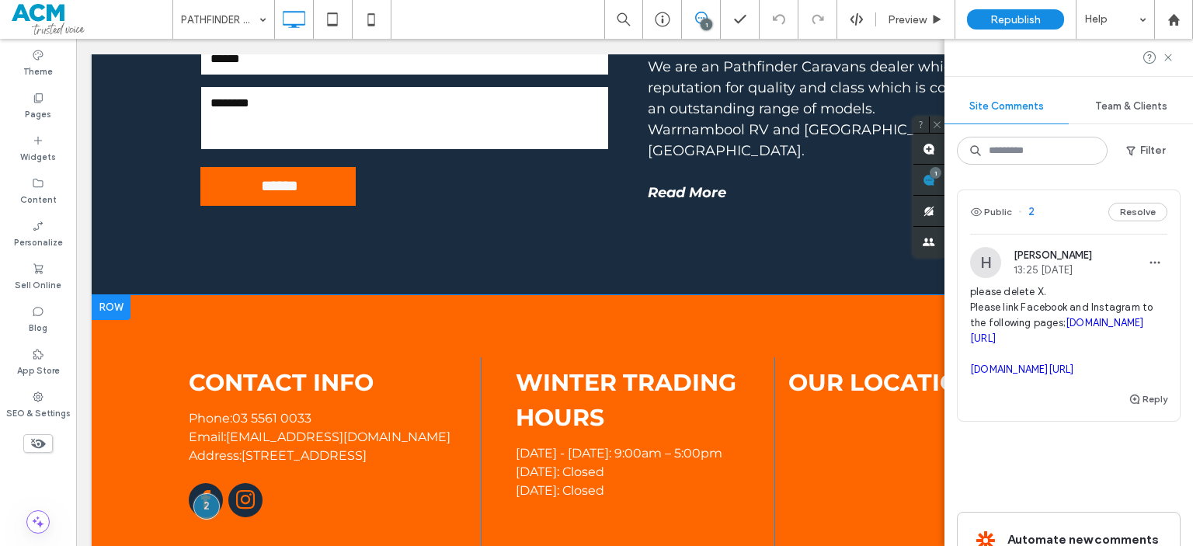
scroll to position [2090, 0]
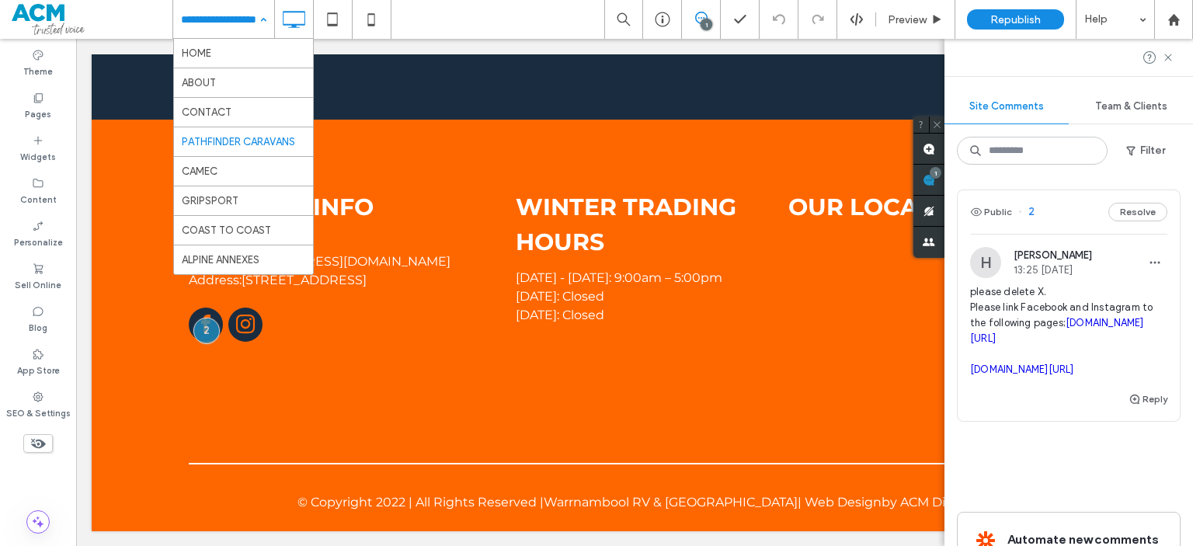
click at [235, 33] on input at bounding box center [220, 19] width 78 height 39
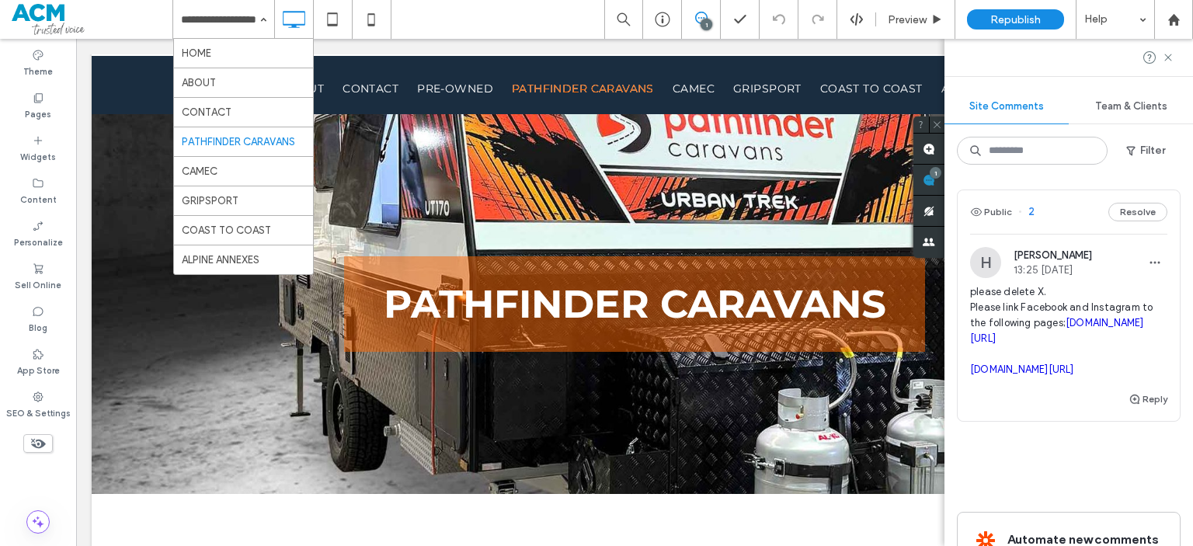
scroll to position [0, 0]
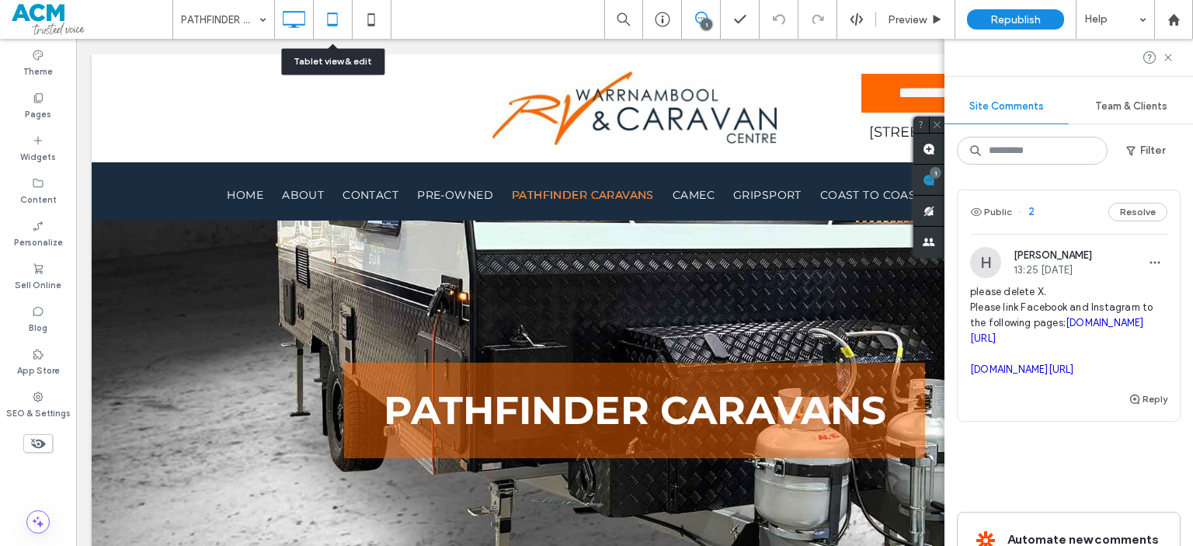
click at [339, 21] on icon at bounding box center [332, 19] width 31 height 31
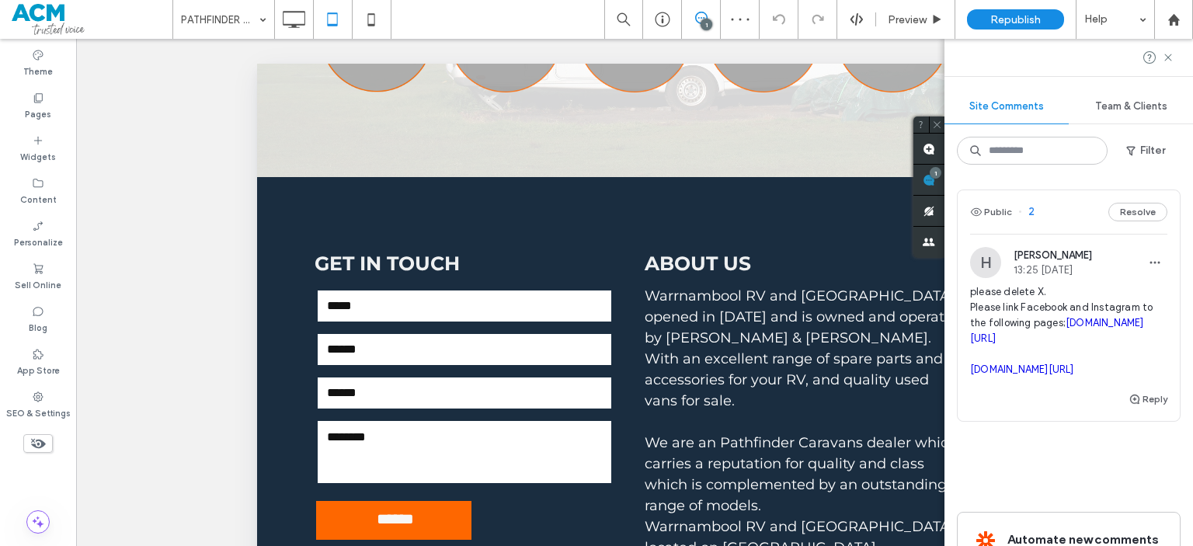
scroll to position [536, 0]
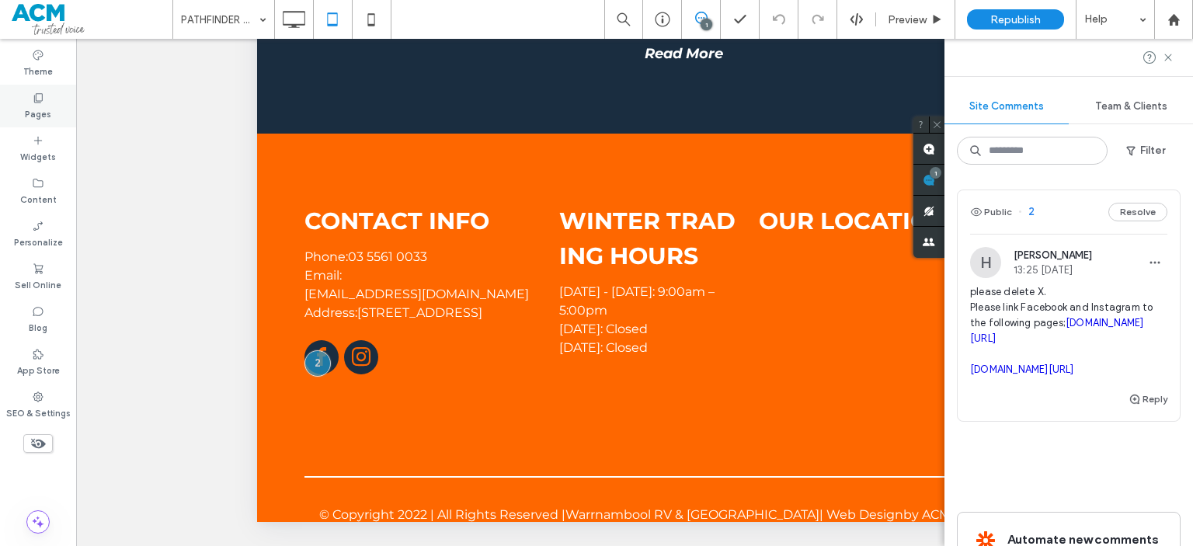
click at [43, 94] on icon at bounding box center [38, 98] width 12 height 12
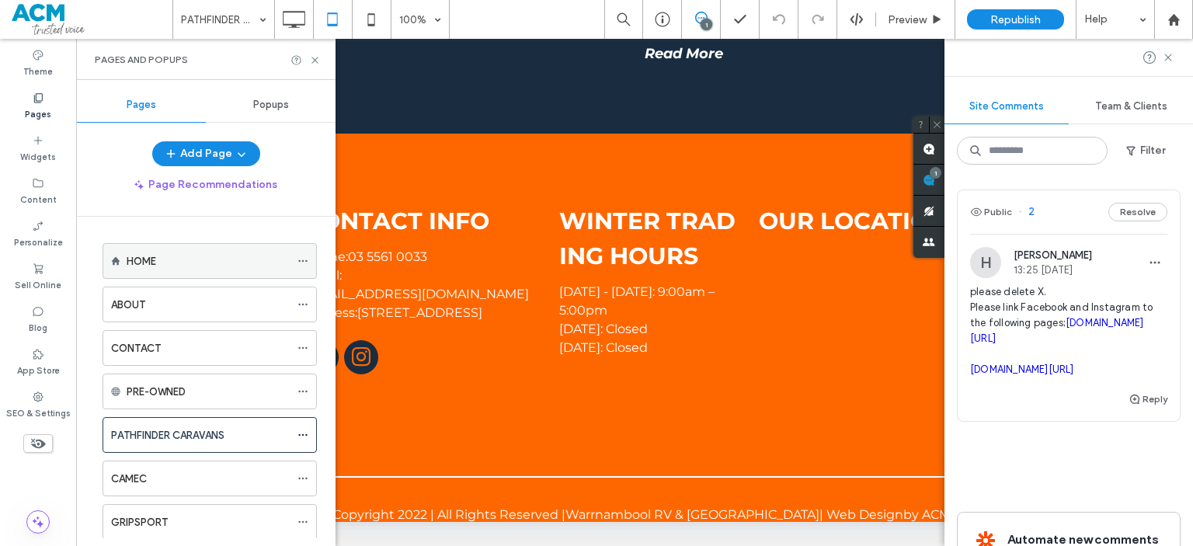
click at [171, 247] on div "HOME" at bounding box center [208, 261] width 163 height 34
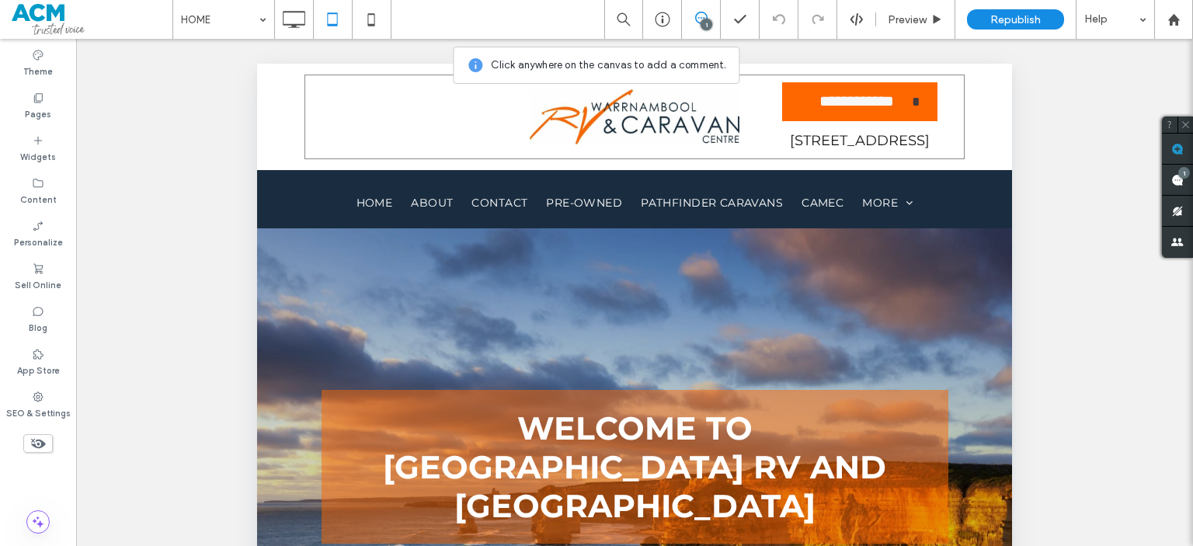
click at [528, 96] on div "**********" at bounding box center [634, 117] width 660 height 85
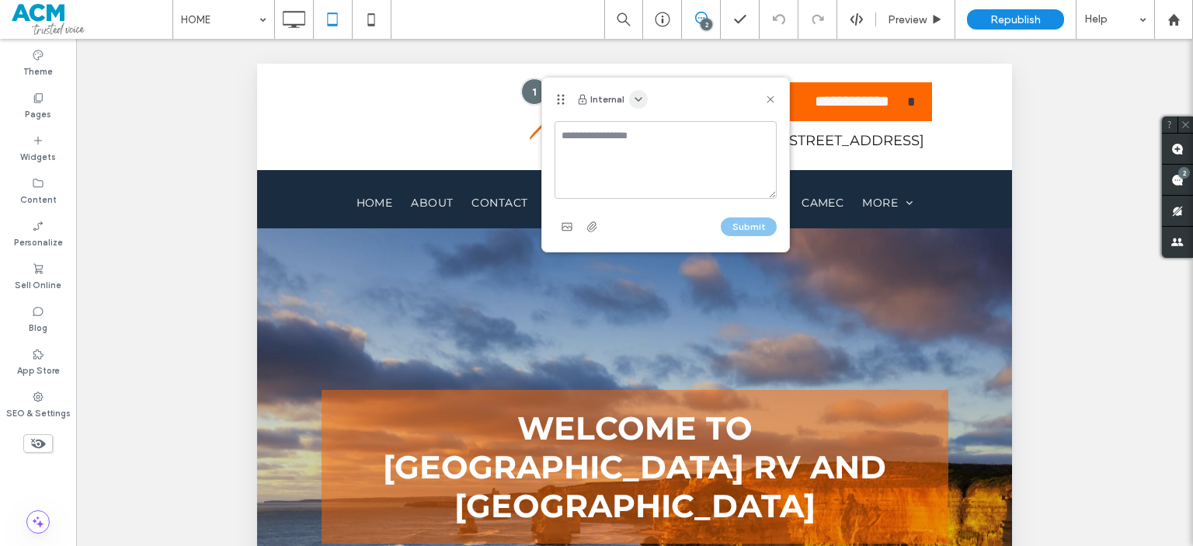
click at [630, 103] on span "button" at bounding box center [638, 99] width 19 height 19
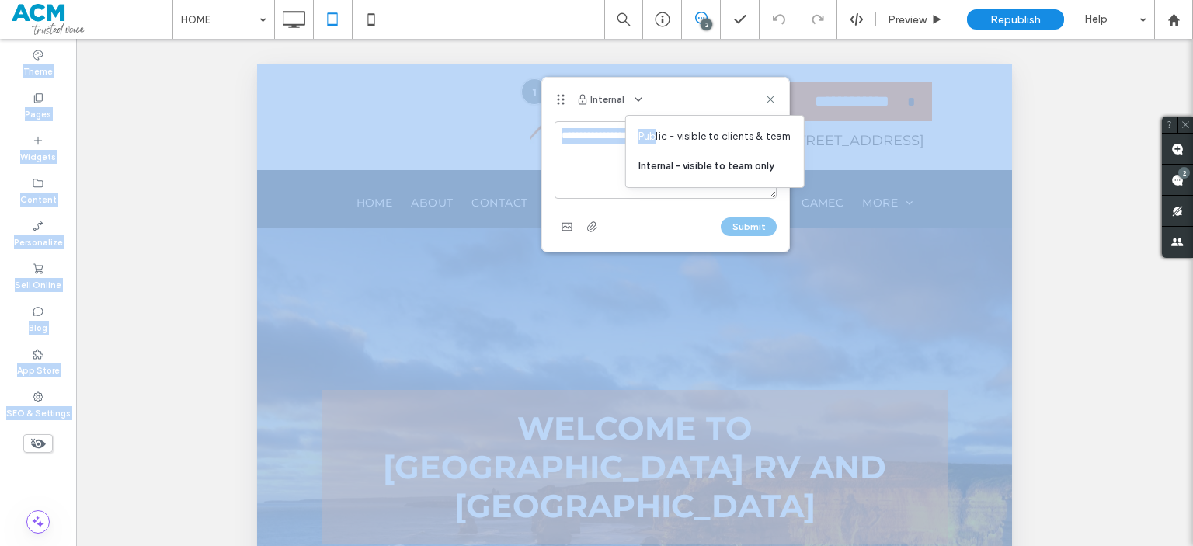
drag, startPoint x: 654, startPoint y: 130, endPoint x: 606, endPoint y: 158, distance: 55.3
click at [606, 158] on body ".wqwq-1{fill:#231f20;} .cls-1q, .cls-2q { fill-rule: evenodd; } .cls-2q { fill:…" at bounding box center [596, 273] width 1193 height 546
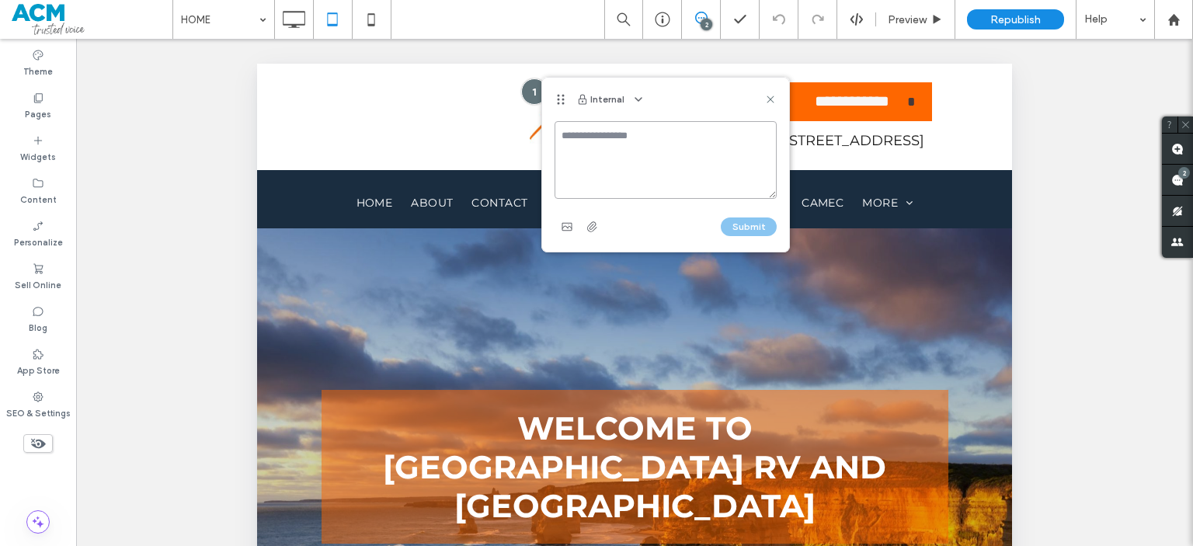
click at [606, 158] on textarea at bounding box center [666, 160] width 222 height 78
click at [635, 105] on span "button" at bounding box center [638, 99] width 19 height 19
click at [636, 123] on div "Public - visible to clients & team" at bounding box center [715, 137] width 178 height 30
click at [612, 145] on textarea at bounding box center [666, 160] width 222 height 78
type textarea "***"
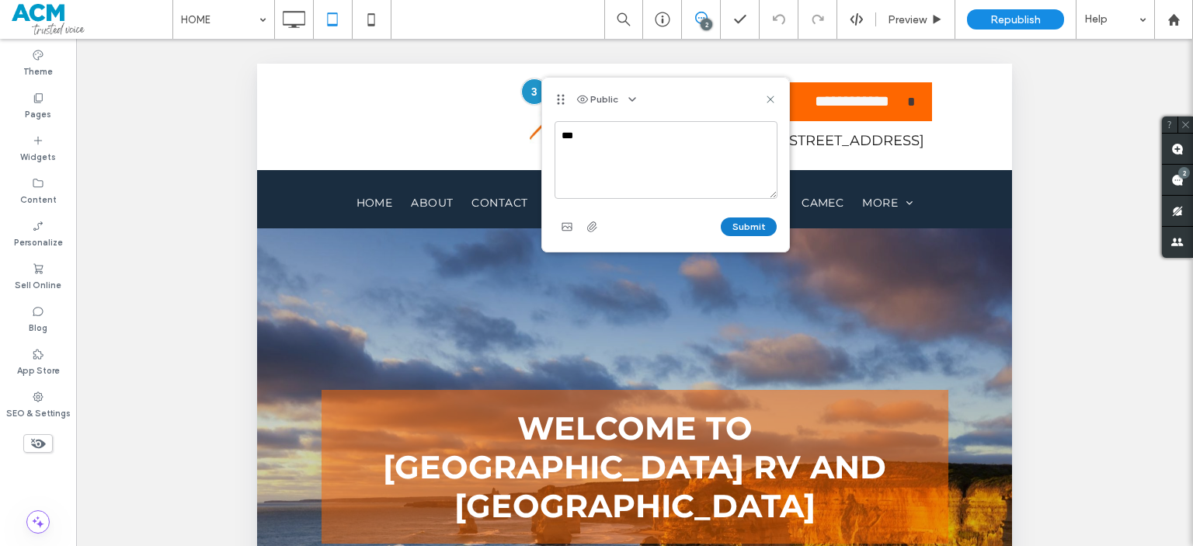
click at [747, 226] on button "Submit" at bounding box center [749, 226] width 56 height 19
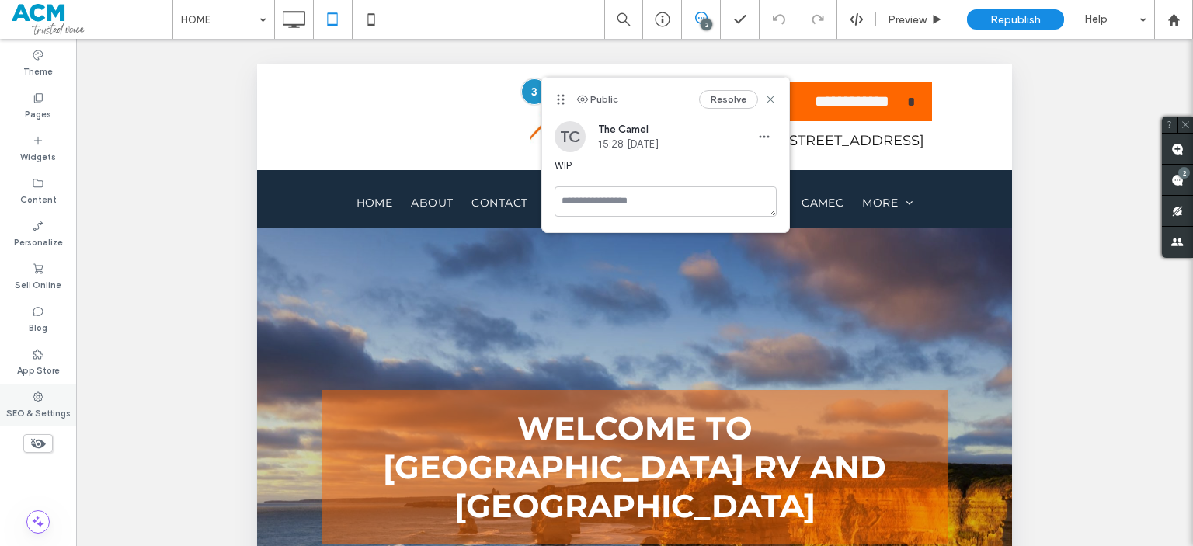
click at [43, 397] on icon at bounding box center [38, 397] width 12 height 12
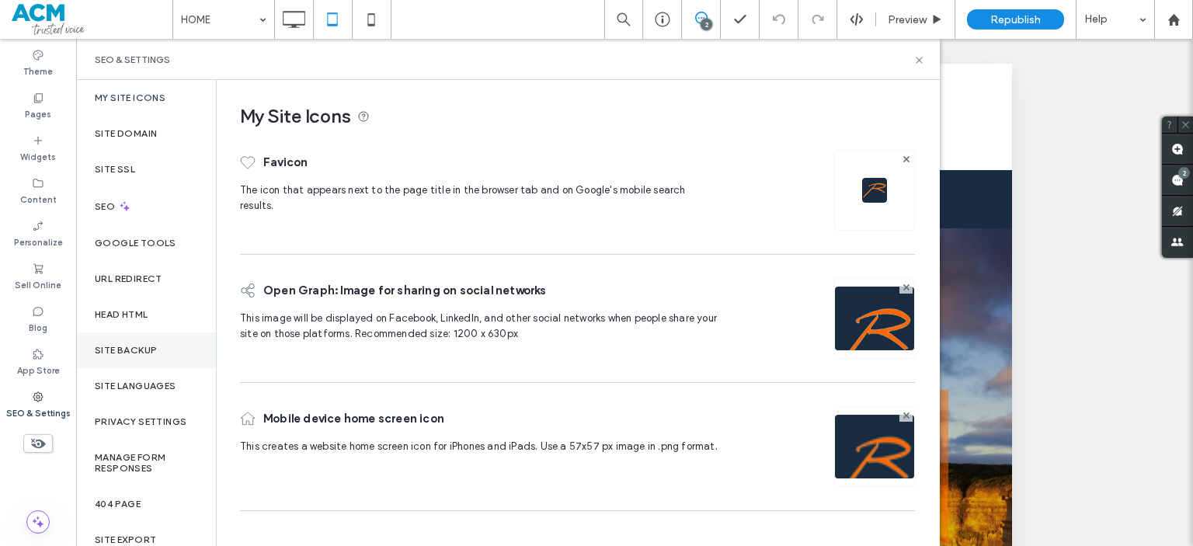
click at [124, 343] on div "Site Backup" at bounding box center [146, 350] width 140 height 36
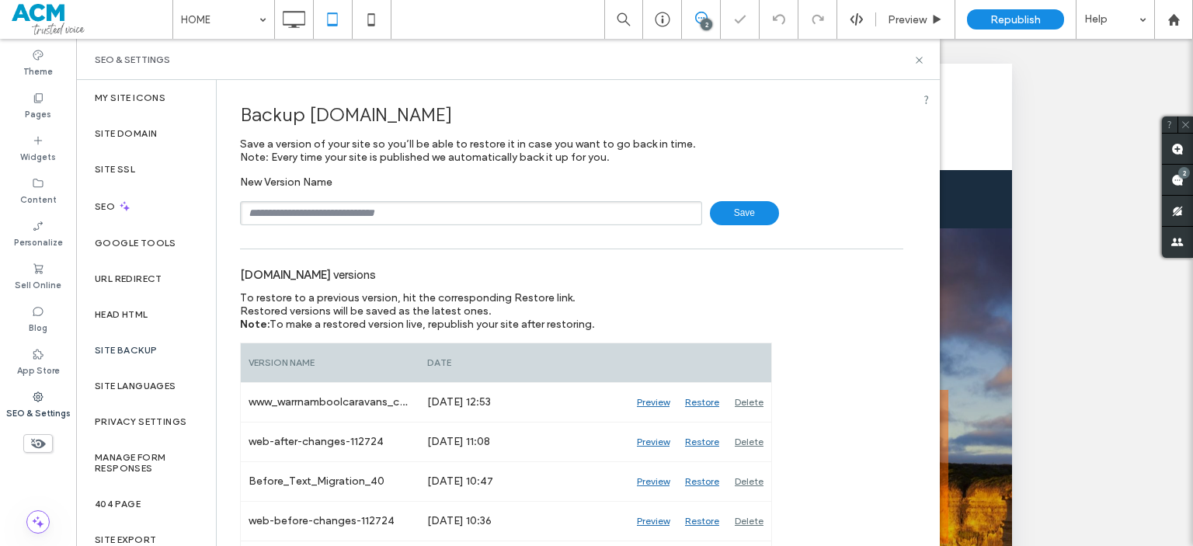
click at [372, 210] on input "text" at bounding box center [471, 213] width 462 height 24
type input "**********"
click at [601, 220] on input "text" at bounding box center [471, 213] width 462 height 24
type input "*"
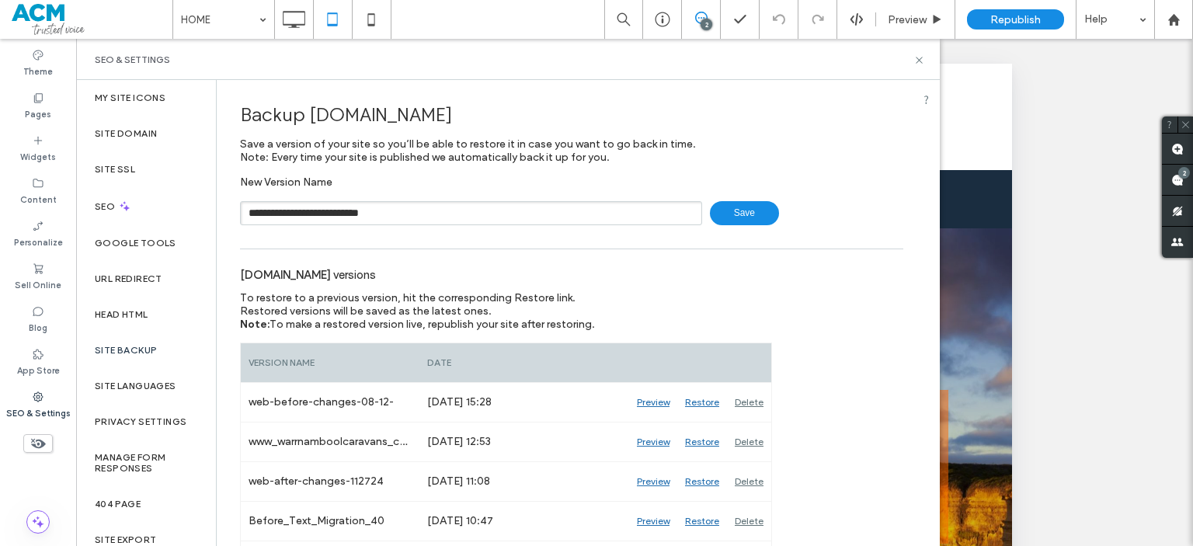
type input "**********"
click at [919, 64] on icon at bounding box center [919, 60] width 12 height 12
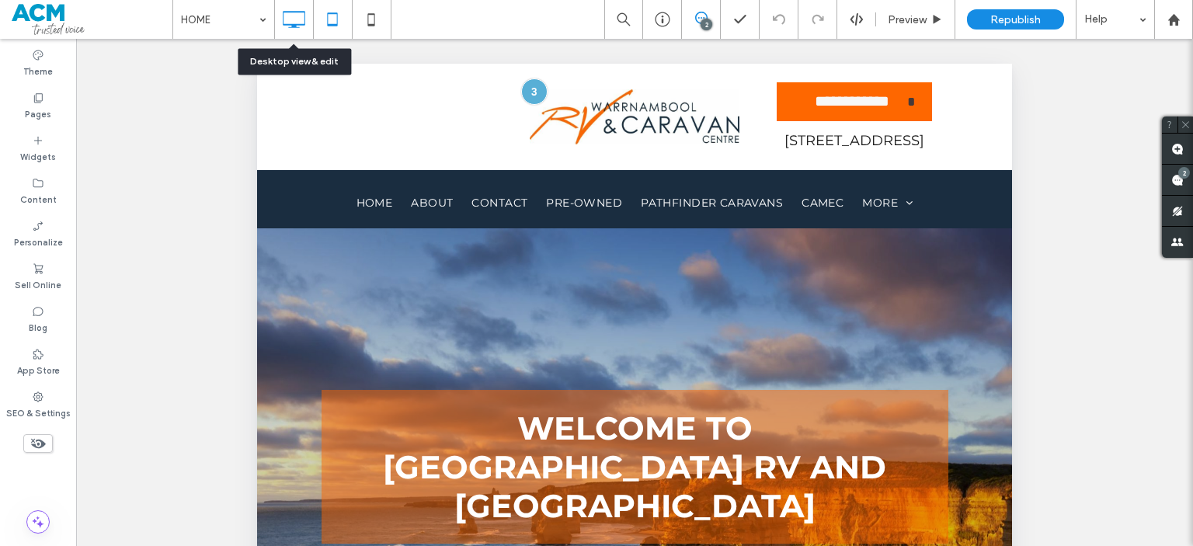
click at [292, 21] on icon at bounding box center [293, 19] width 31 height 31
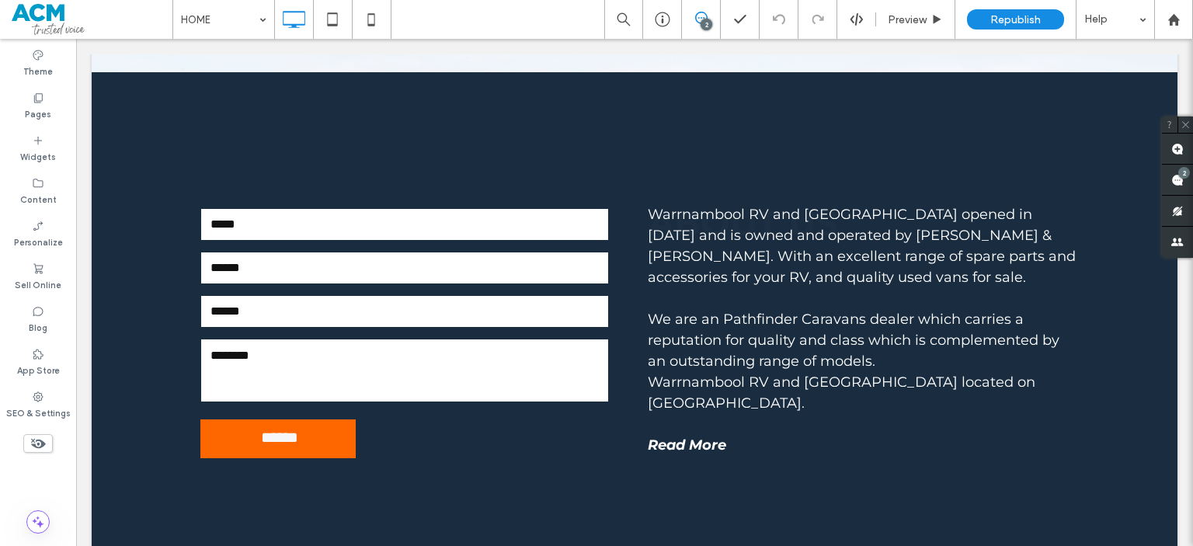
scroll to position [2472, 0]
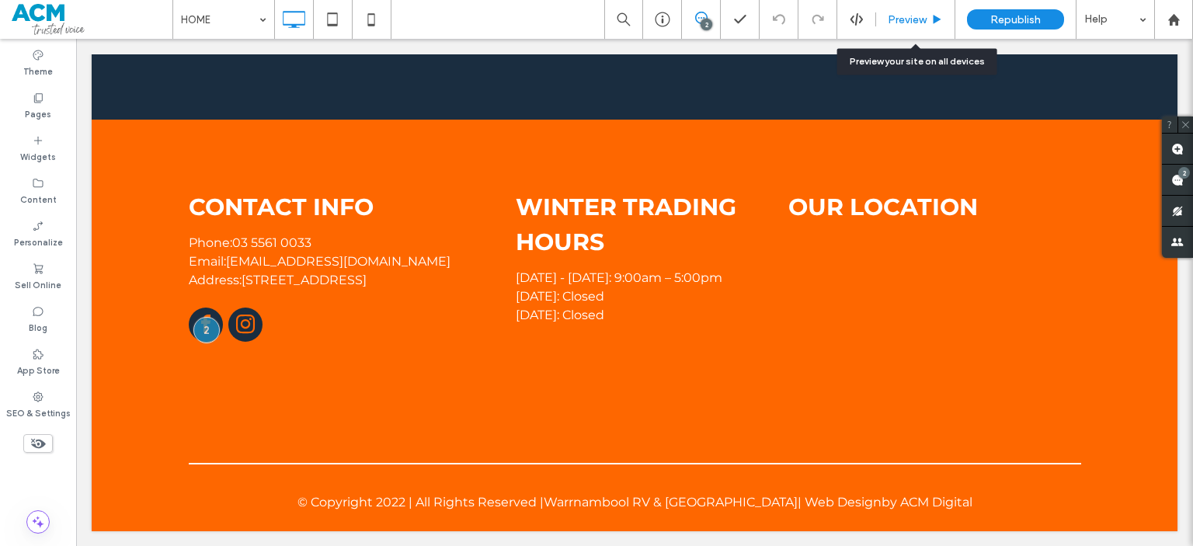
click at [899, 21] on span "Preview" at bounding box center [907, 19] width 39 height 13
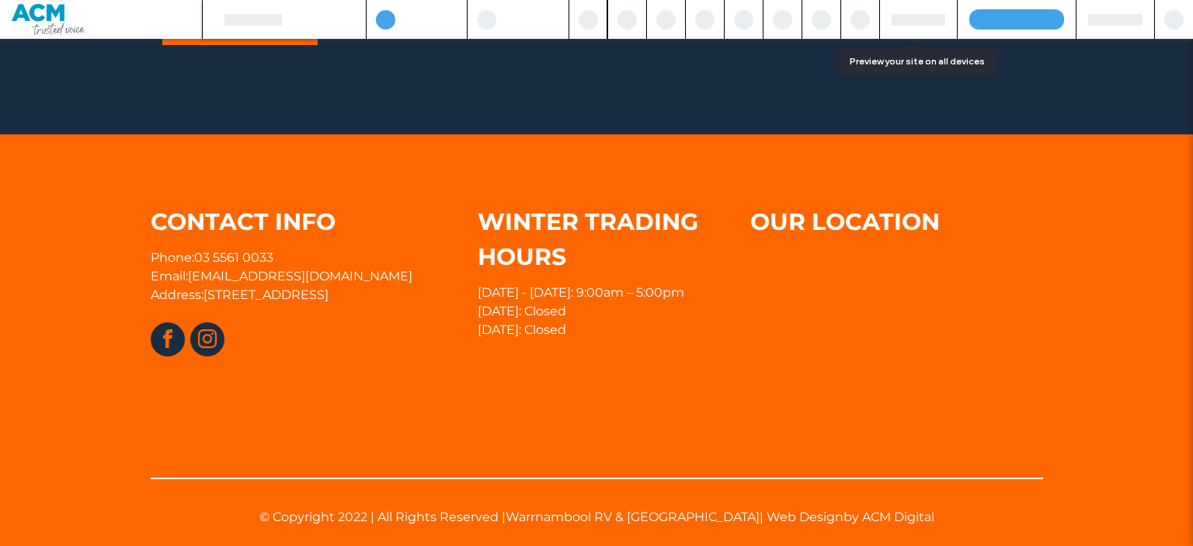
scroll to position [2440, 0]
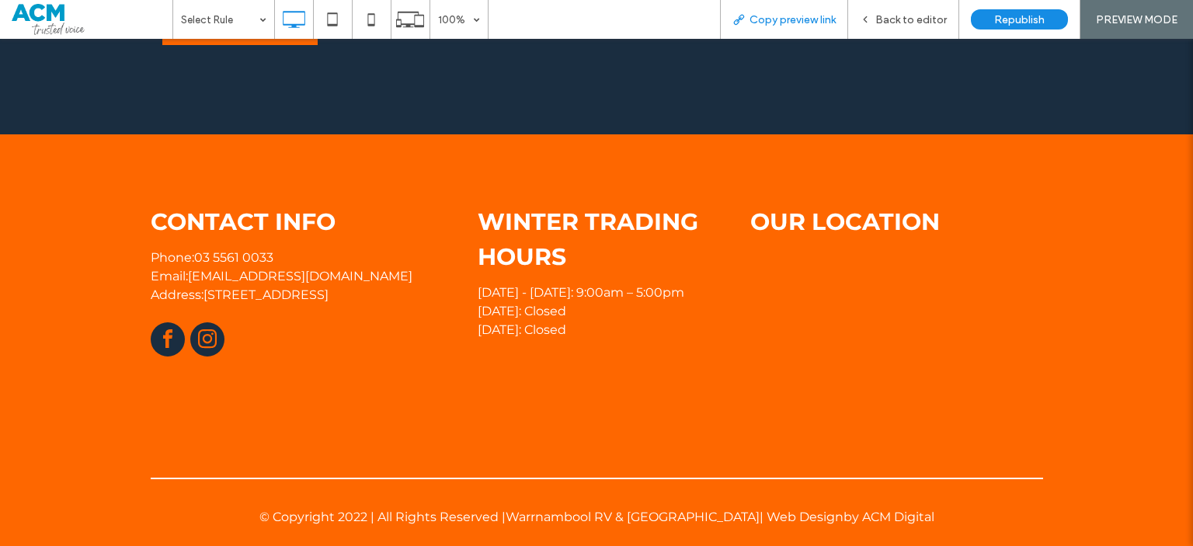
click at [830, 33] on div "Copy preview link" at bounding box center [784, 19] width 128 height 39
click at [767, 23] on span "Copy preview link" at bounding box center [793, 19] width 86 height 13
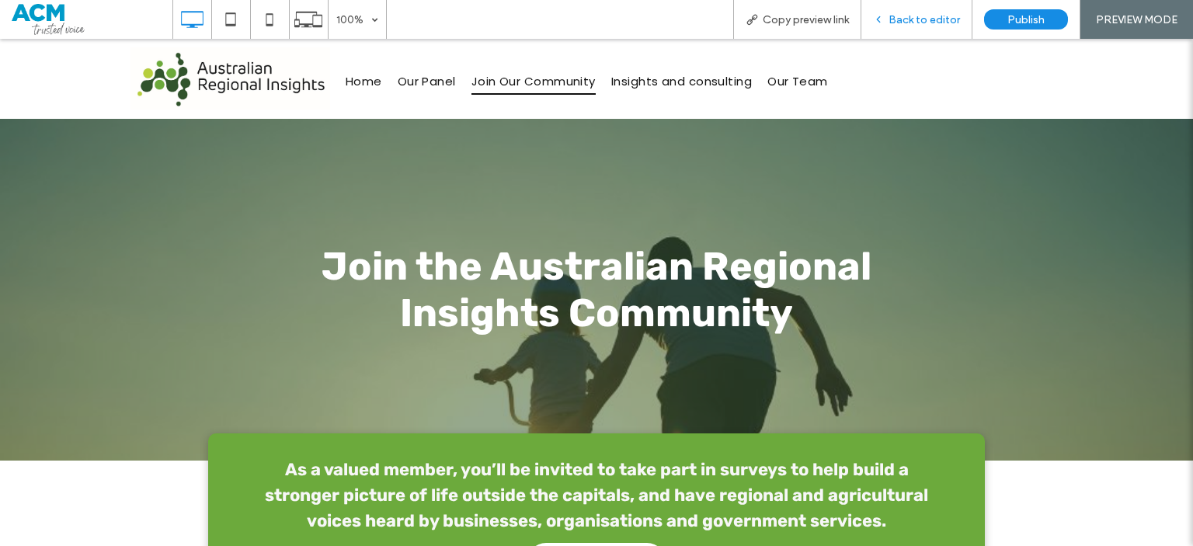
click at [892, 18] on span "Back to editor" at bounding box center [924, 19] width 71 height 13
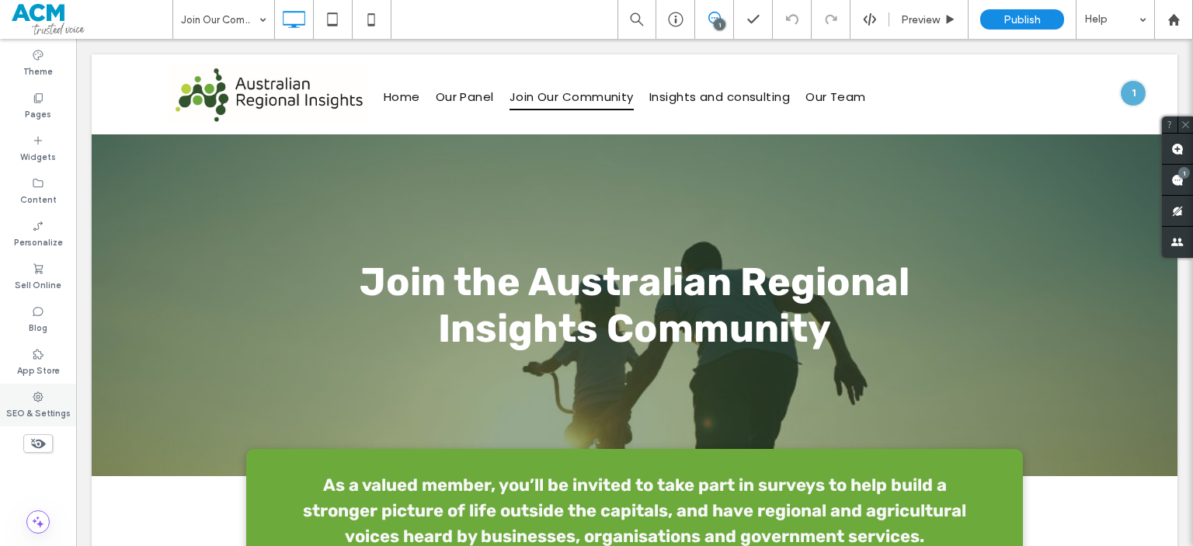
click at [34, 386] on div "SEO & Settings" at bounding box center [38, 405] width 76 height 43
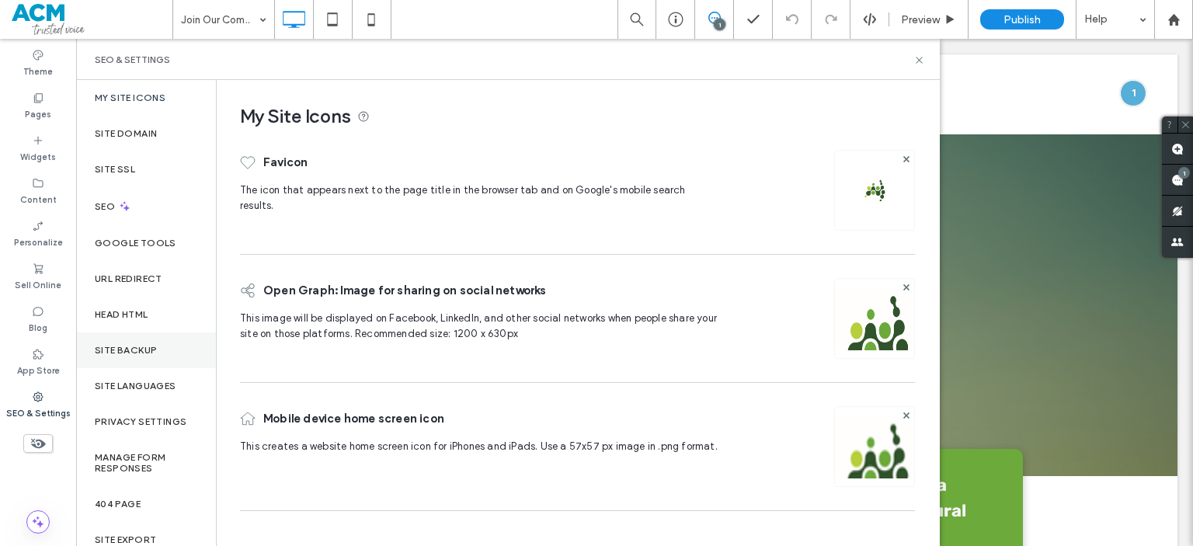
click at [123, 347] on label "Site Backup" at bounding box center [126, 350] width 62 height 11
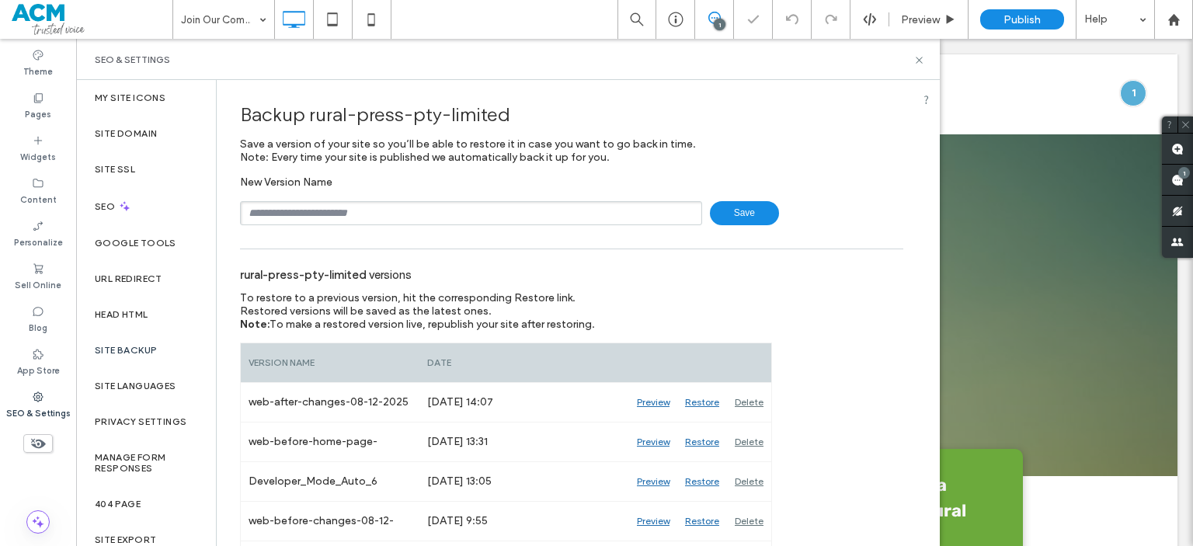
click at [334, 204] on input "text" at bounding box center [471, 213] width 462 height 24
type input "*"
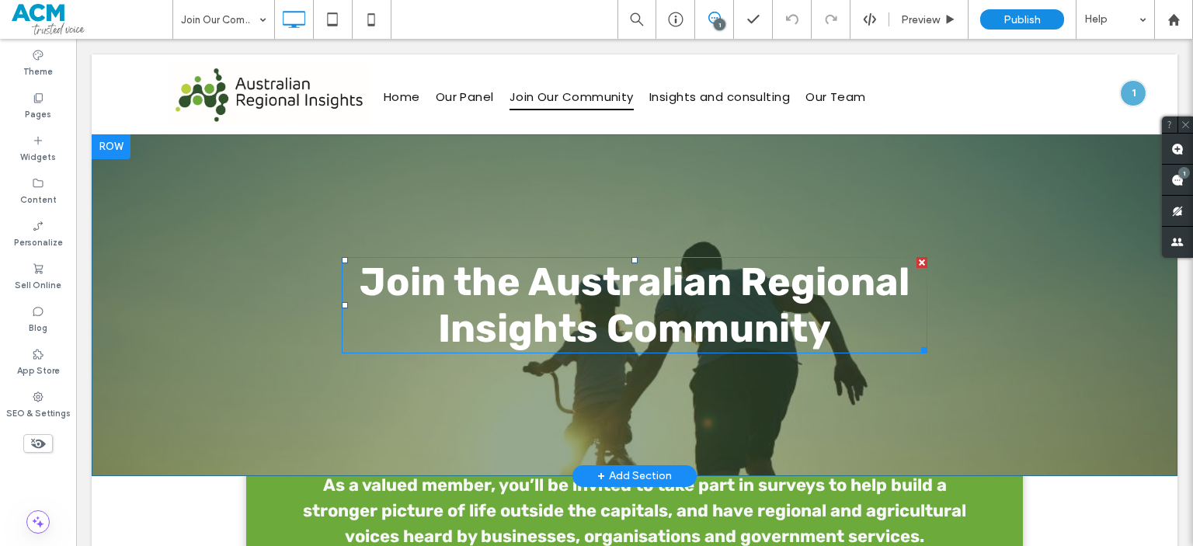
click at [477, 301] on strong "Join the Australian Regional Insights Community" at bounding box center [635, 305] width 550 height 93
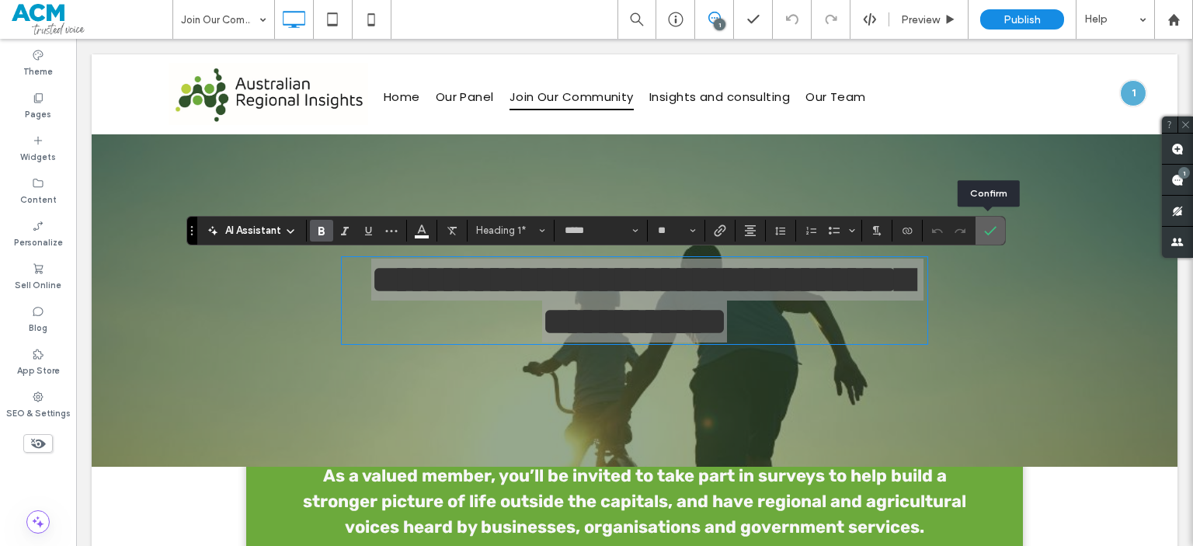
click at [990, 241] on span "Confirm" at bounding box center [990, 230] width 12 height 26
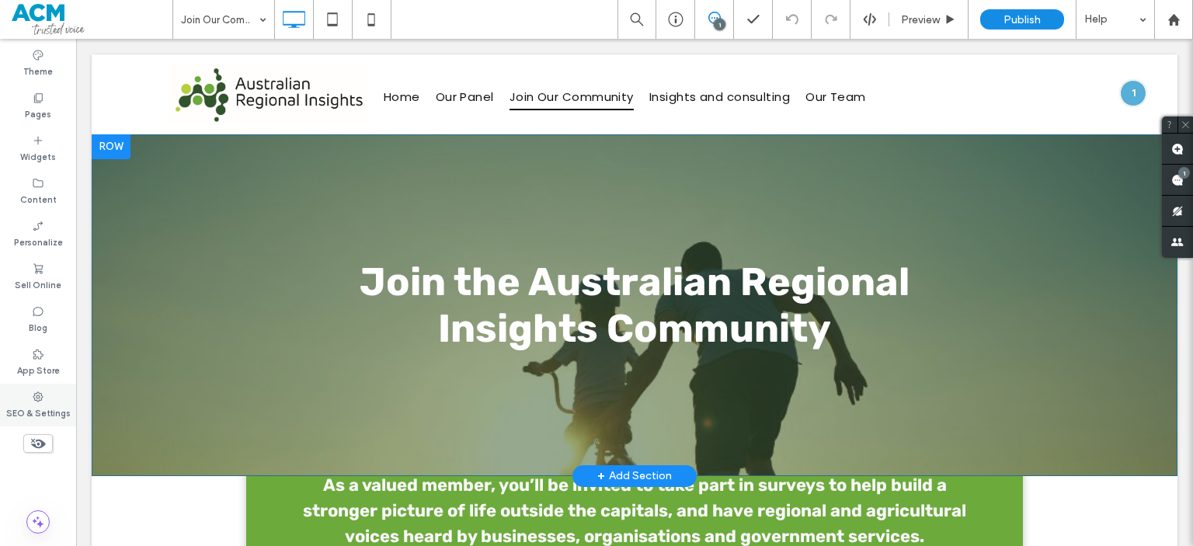
click at [37, 403] on label "SEO & Settings" at bounding box center [38, 411] width 64 height 17
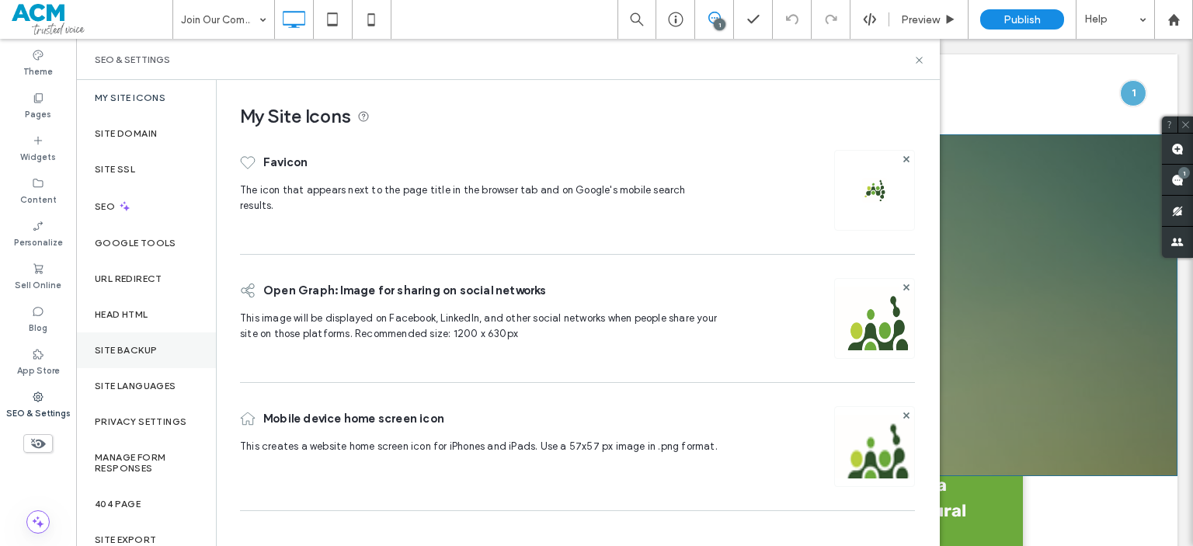
click at [137, 342] on div "Site Backup" at bounding box center [146, 350] width 140 height 36
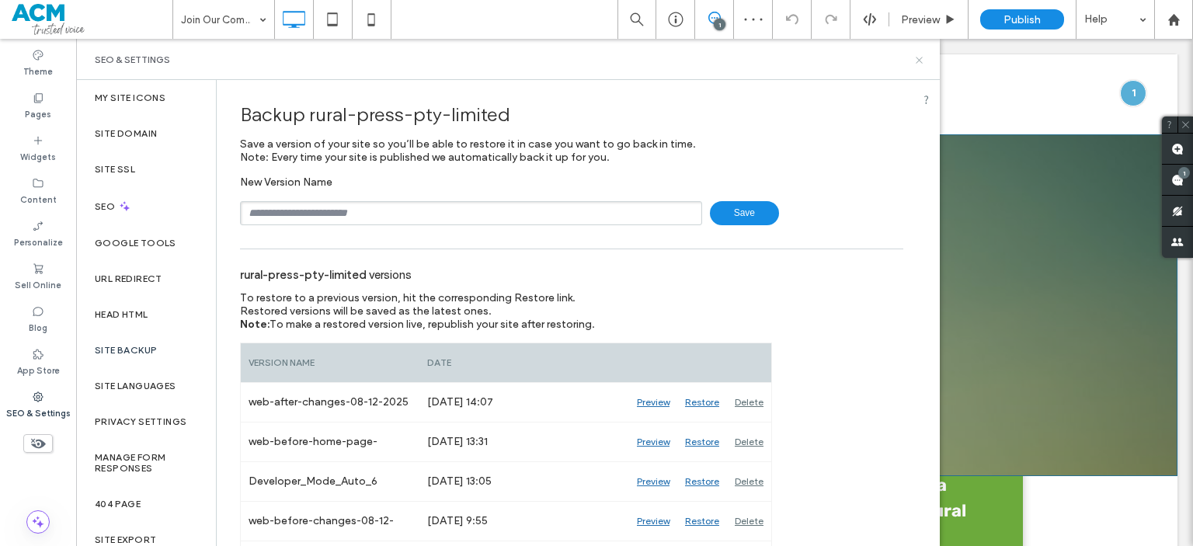
click at [919, 63] on icon at bounding box center [919, 60] width 12 height 12
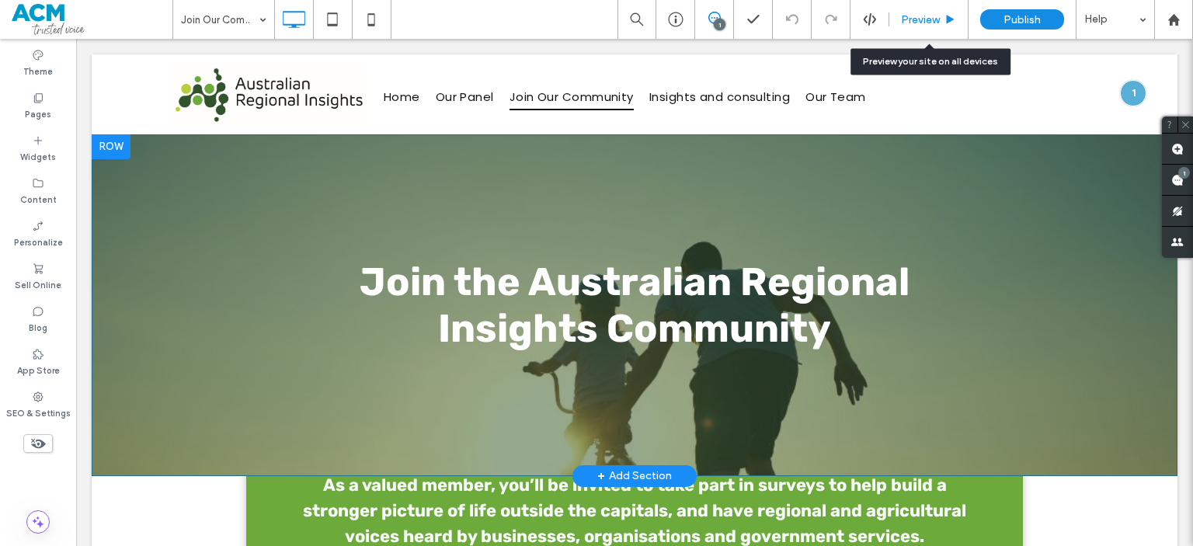
click at [929, 12] on div "Preview" at bounding box center [928, 19] width 79 height 39
click at [898, 12] on div "Preview" at bounding box center [928, 19] width 79 height 39
click at [907, 31] on div "Preview" at bounding box center [928, 19] width 79 height 39
click at [907, 14] on span "Preview" at bounding box center [920, 19] width 39 height 13
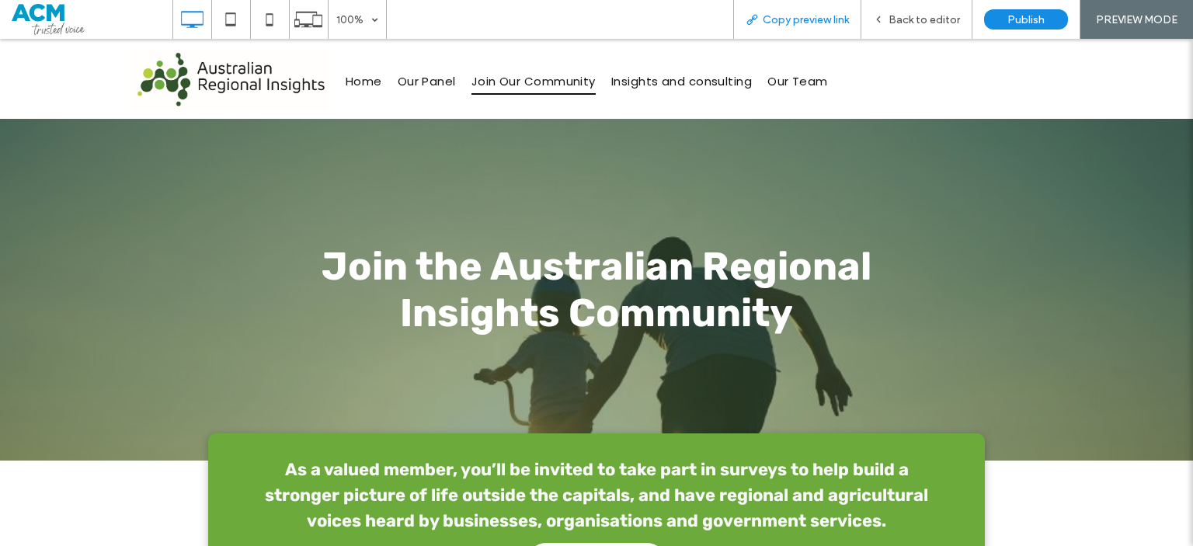
click at [784, 23] on span "Copy preview link" at bounding box center [806, 19] width 86 height 13
